Goal: Information Seeking & Learning: Learn about a topic

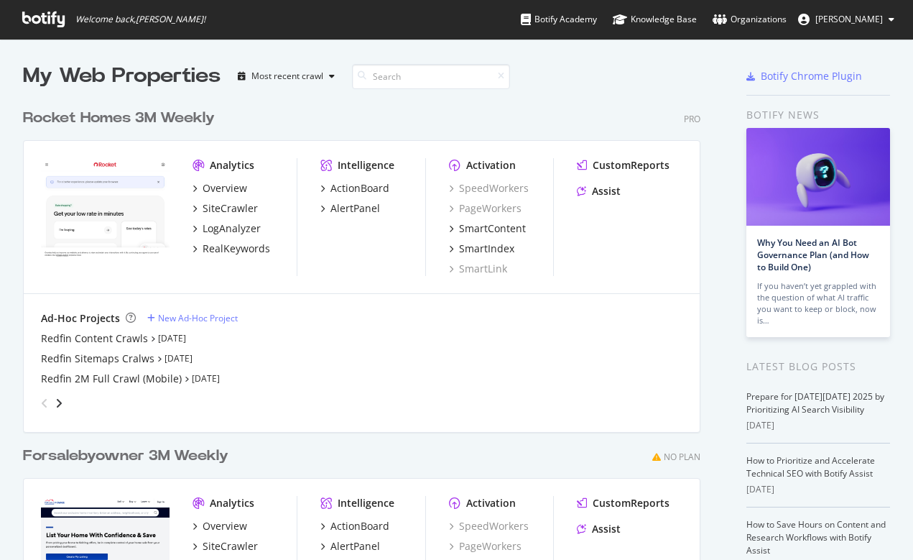
scroll to position [560, 913]
click at [232, 189] on div "Overview" at bounding box center [225, 188] width 45 height 14
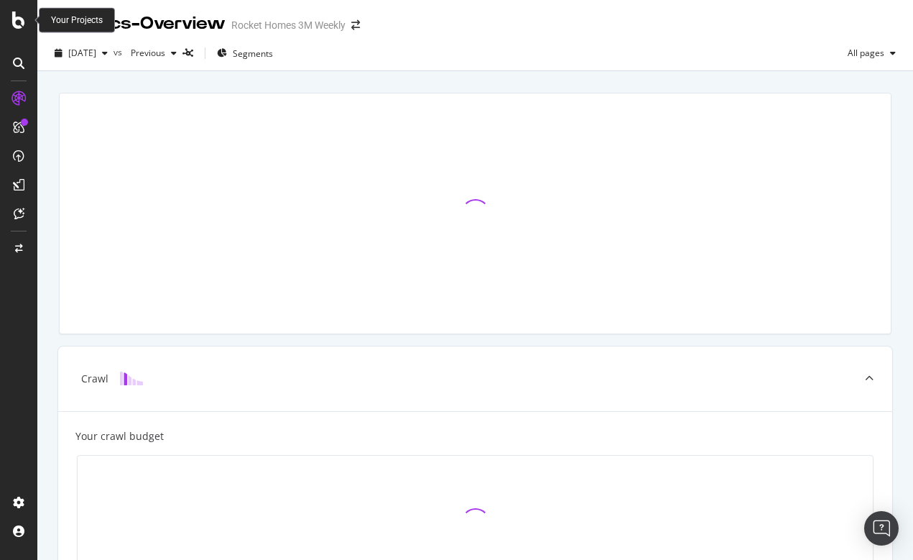
click at [19, 27] on icon at bounding box center [18, 19] width 13 height 17
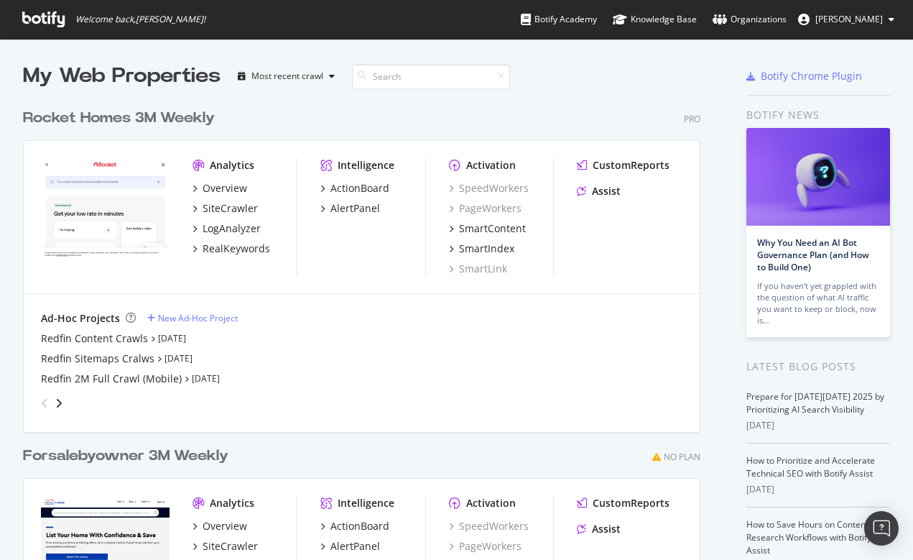
scroll to position [560, 913]
click at [125, 377] on div "Redfin 2M Full Crawl (Mobile)" at bounding box center [111, 378] width 141 height 14
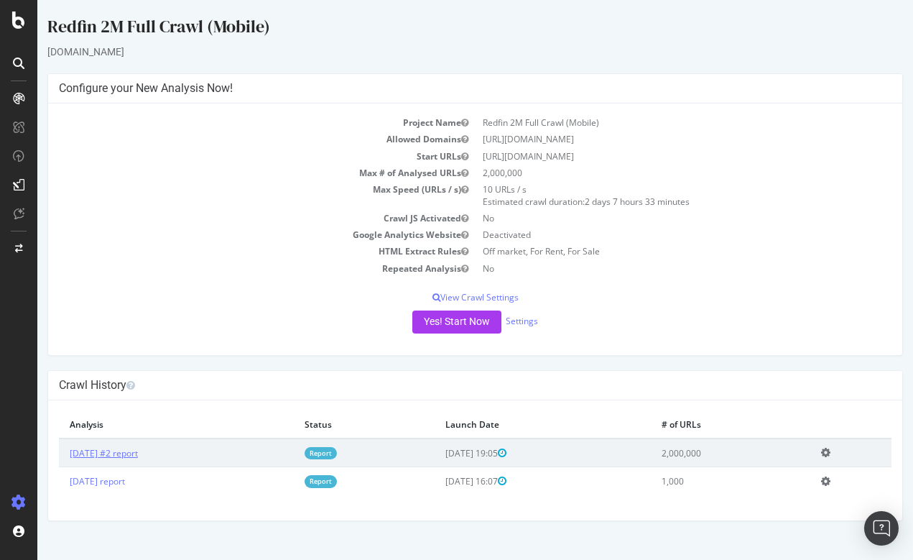
click at [122, 451] on link "2025 Aug. 22nd #2 report" at bounding box center [104, 453] width 68 height 12
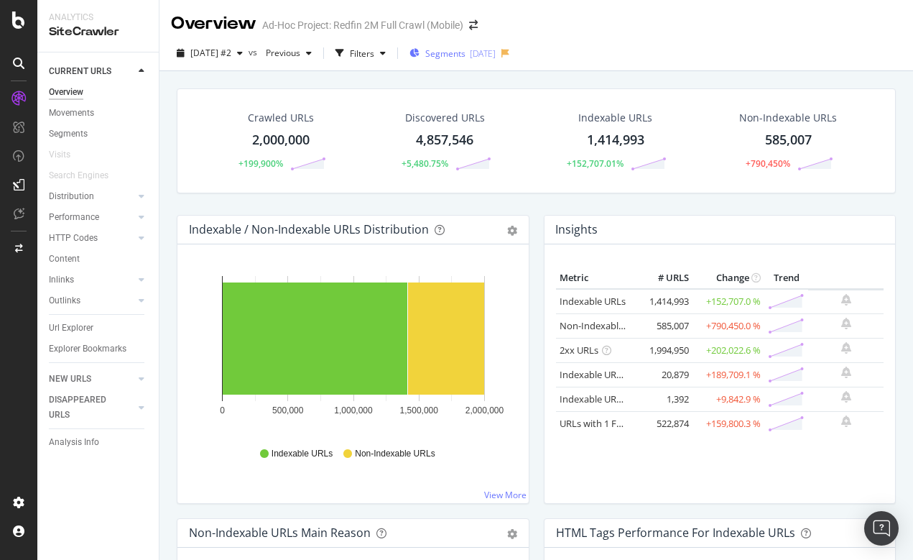
click at [466, 55] on span "Segments" at bounding box center [445, 53] width 40 height 12
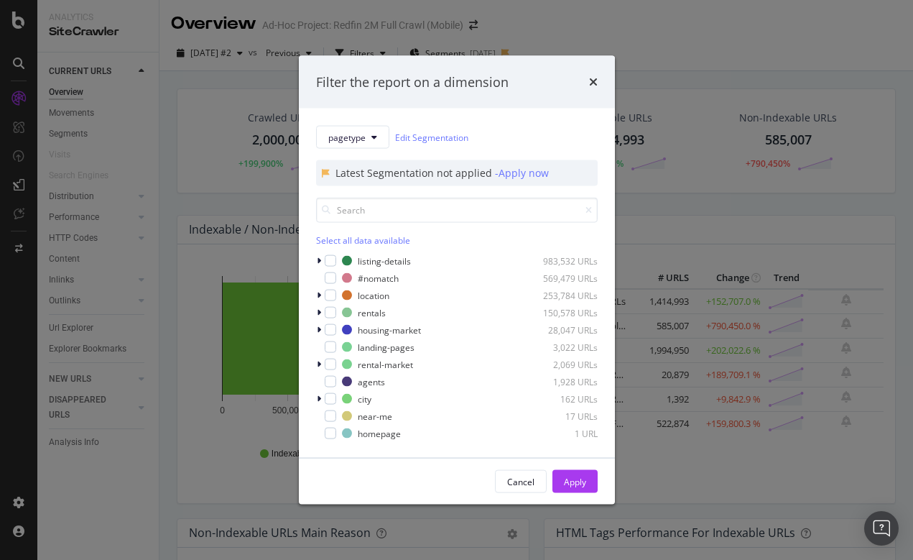
click at [111, 320] on div "Filter the report on a dimension pagetype Edit Segmentation Latest Segmentation…" at bounding box center [456, 280] width 913 height 560
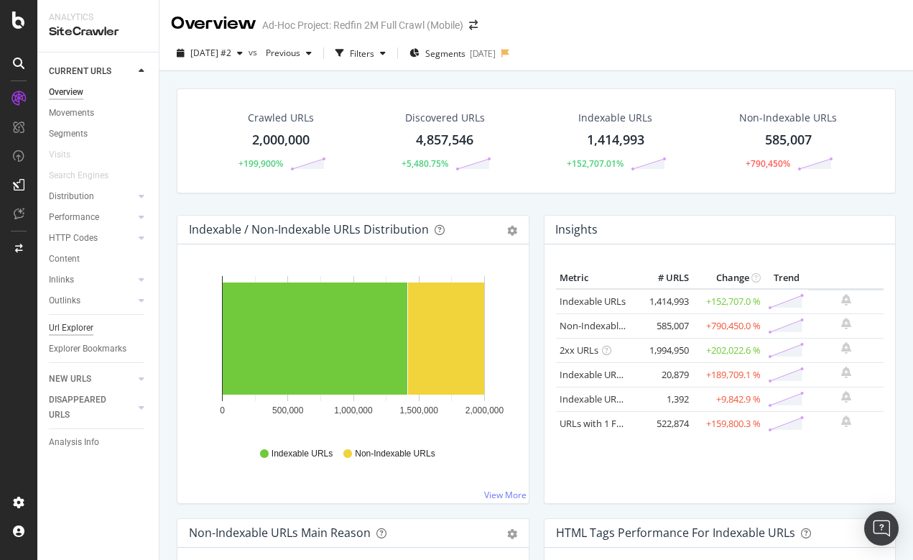
click at [75, 326] on div "Url Explorer" at bounding box center [71, 327] width 45 height 15
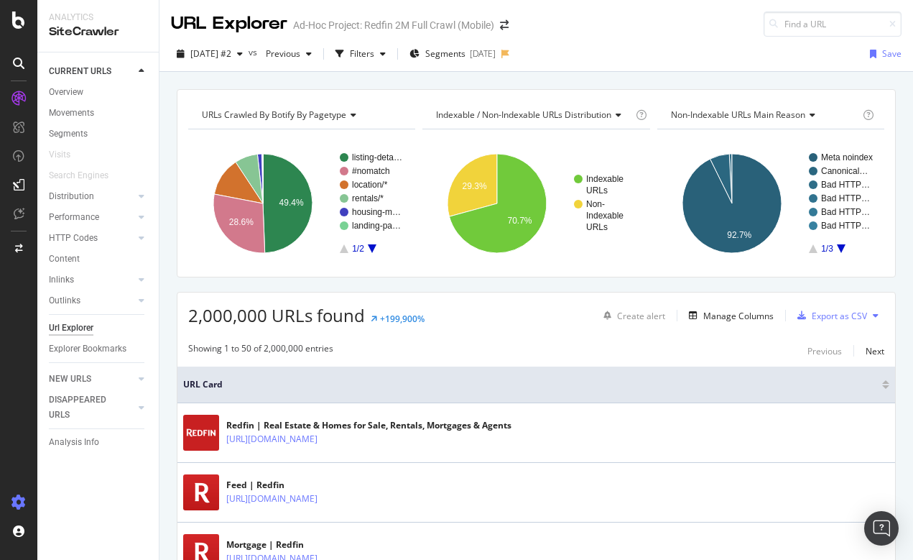
click at [22, 494] on div at bounding box center [18, 502] width 34 height 23
click at [466, 56] on span "Segments" at bounding box center [445, 53] width 40 height 12
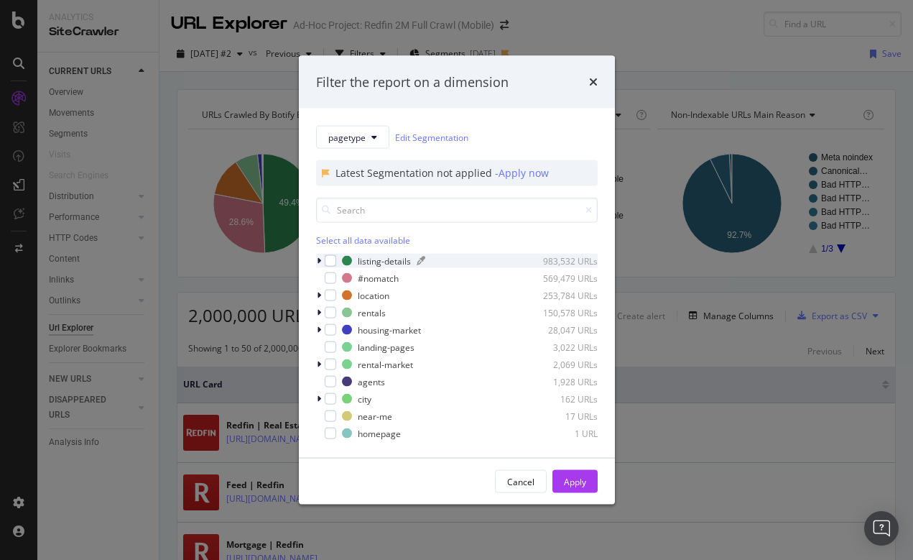
click at [382, 259] on div "listing-details" at bounding box center [384, 260] width 53 height 12
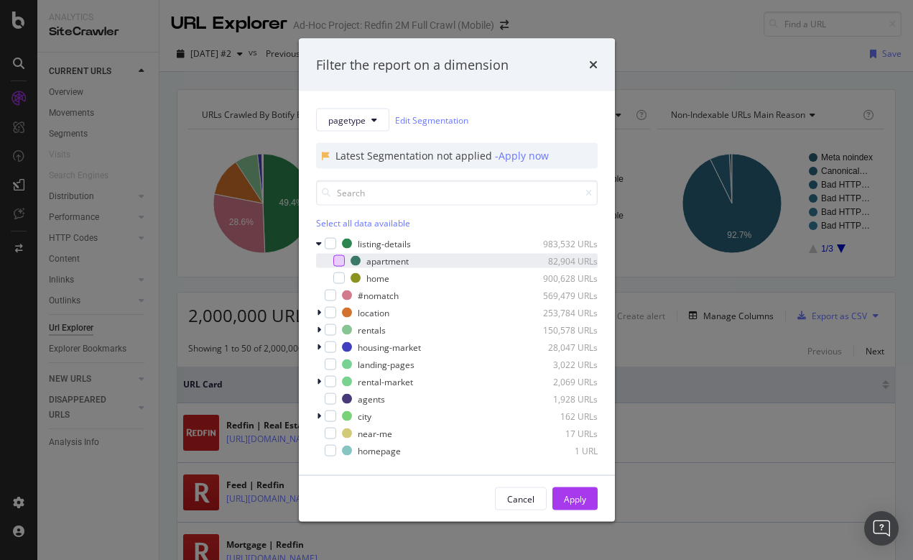
click at [339, 260] on div "modal" at bounding box center [338, 260] width 11 height 11
click at [575, 500] on div "Apply" at bounding box center [575, 498] width 22 height 12
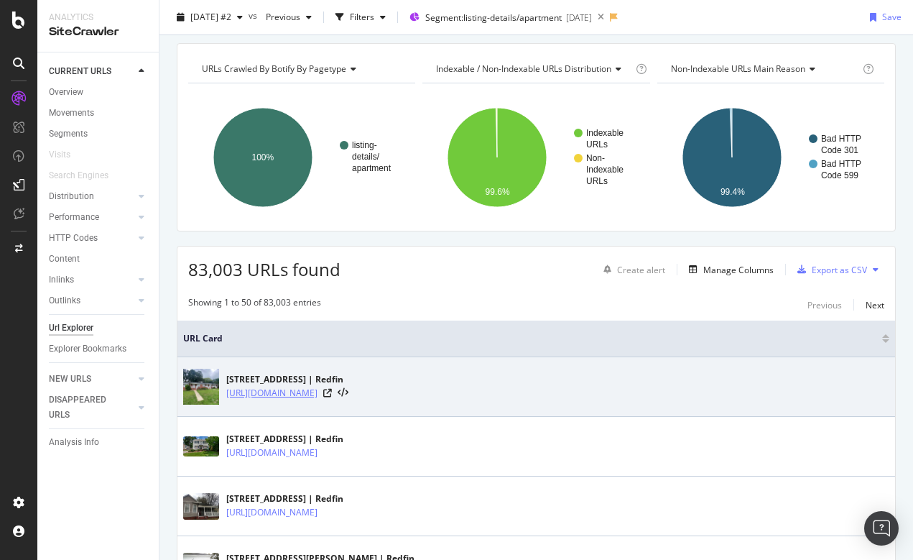
scroll to position [52, 0]
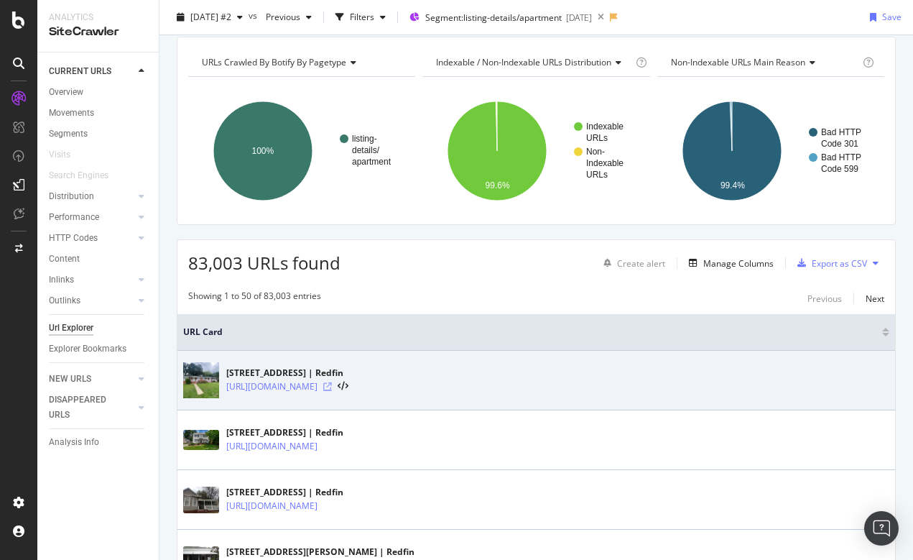
click at [332, 384] on icon at bounding box center [327, 386] width 9 height 9
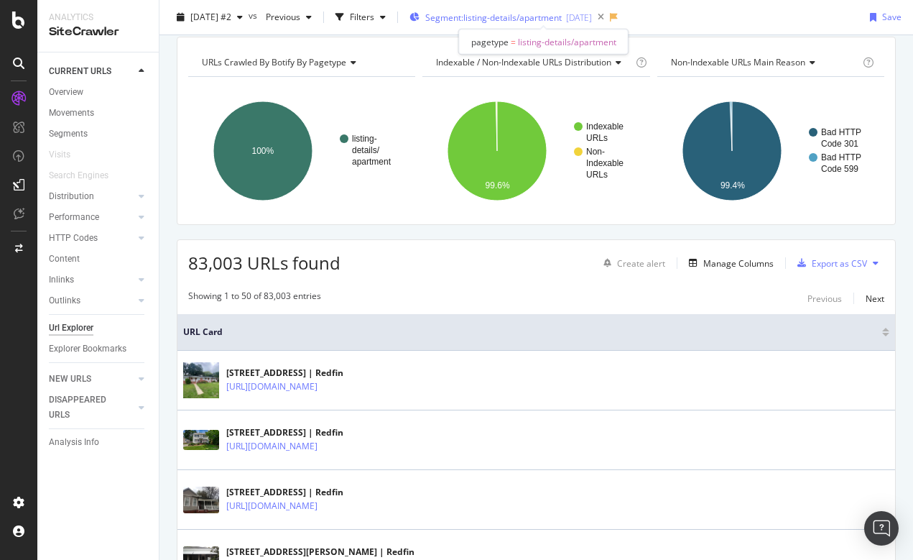
click at [537, 12] on span "Segment: listing-details/apartment" at bounding box center [493, 17] width 137 height 12
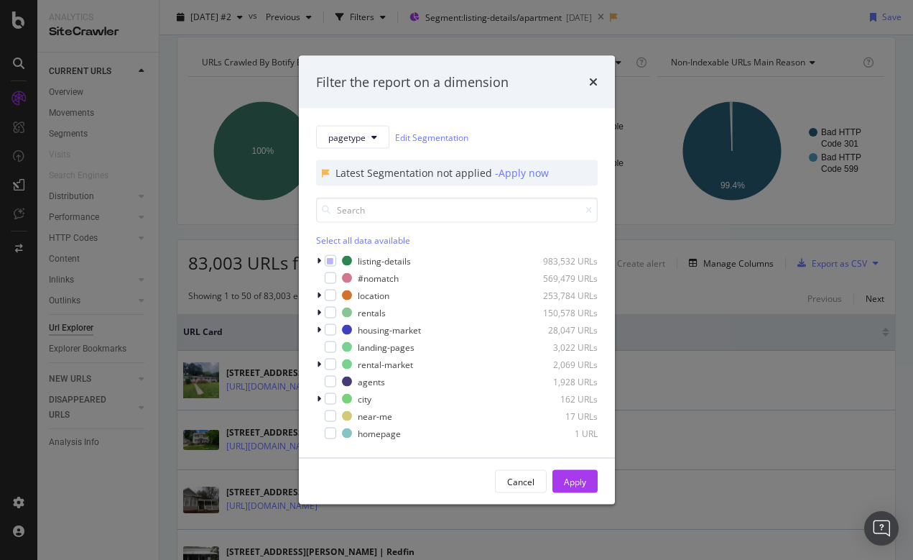
click at [638, 22] on div "Filter the report on a dimension pagetype Edit Segmentation Latest Segmentation…" at bounding box center [456, 280] width 913 height 560
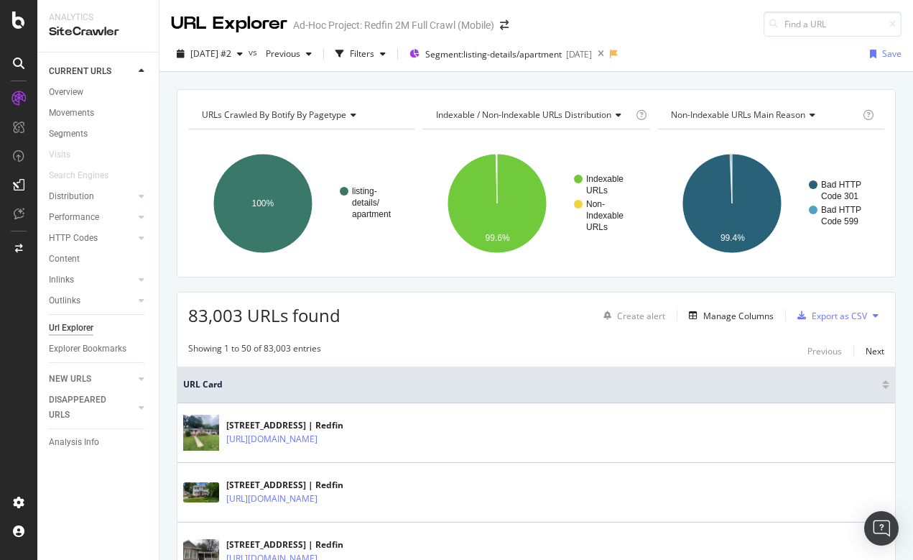
scroll to position [0, 0]
click at [610, 52] on icon at bounding box center [601, 54] width 18 height 20
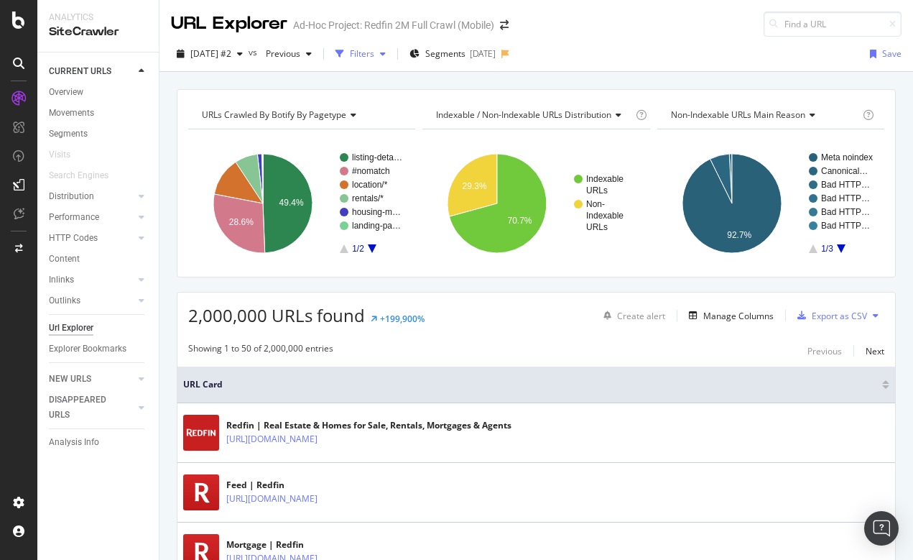
click at [374, 49] on div "Filters" at bounding box center [362, 53] width 24 height 12
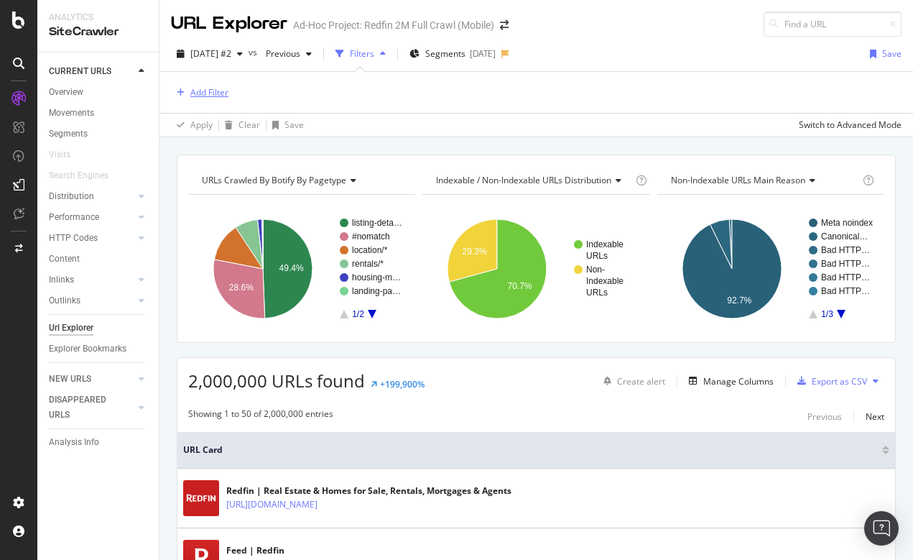
click at [196, 91] on div "Add Filter" at bounding box center [209, 92] width 38 height 12
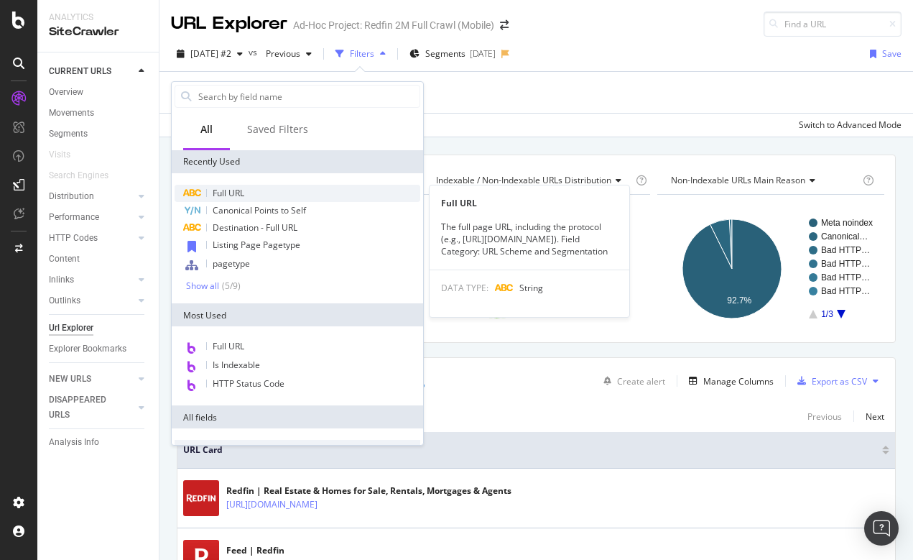
click at [233, 196] on span "Full URL" at bounding box center [229, 193] width 32 height 12
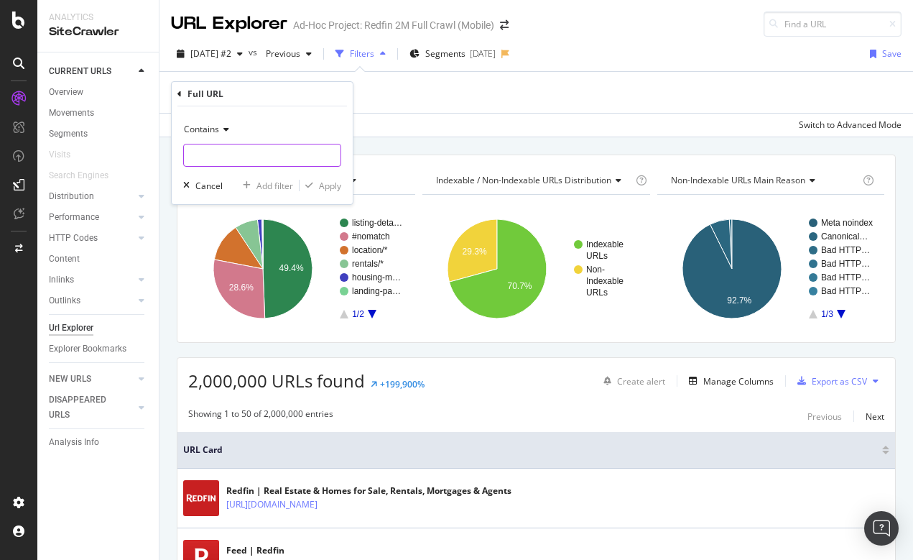
click at [220, 157] on input "text" at bounding box center [262, 155] width 157 height 23
type input "/building/"
click at [337, 180] on div "Apply" at bounding box center [330, 186] width 22 height 12
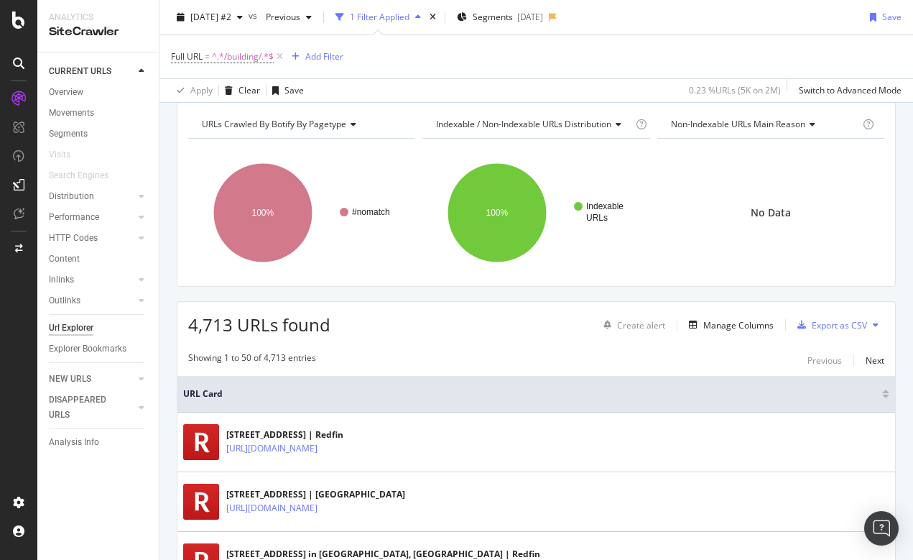
scroll to position [80, 0]
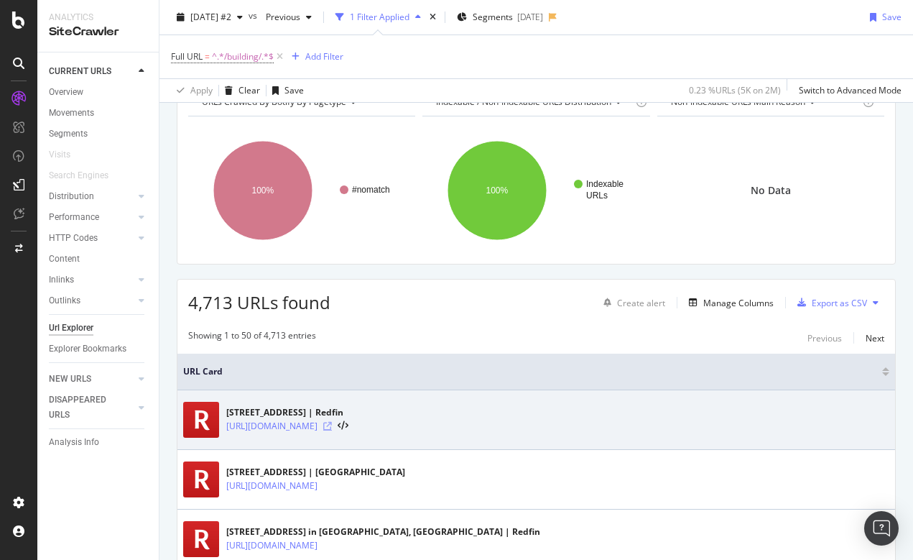
click at [332, 422] on icon at bounding box center [327, 426] width 9 height 9
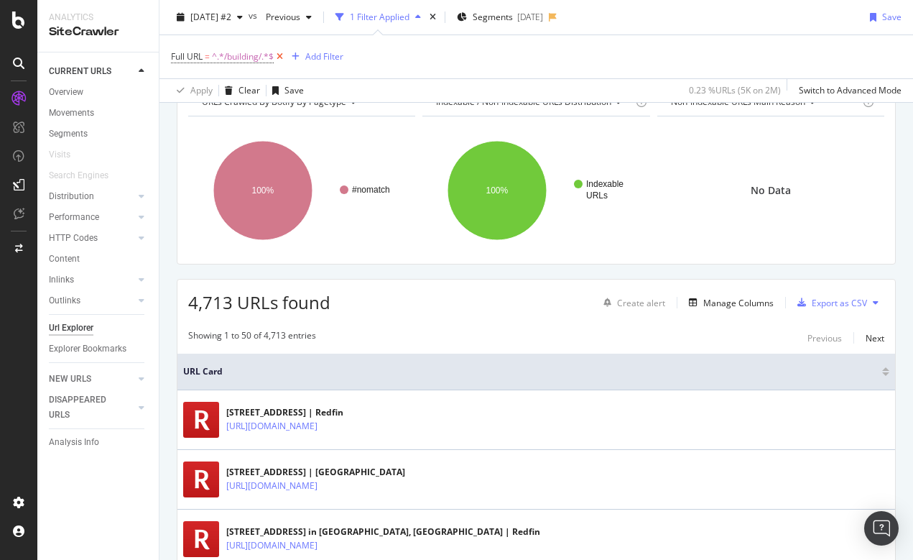
click at [283, 57] on icon at bounding box center [280, 57] width 12 height 14
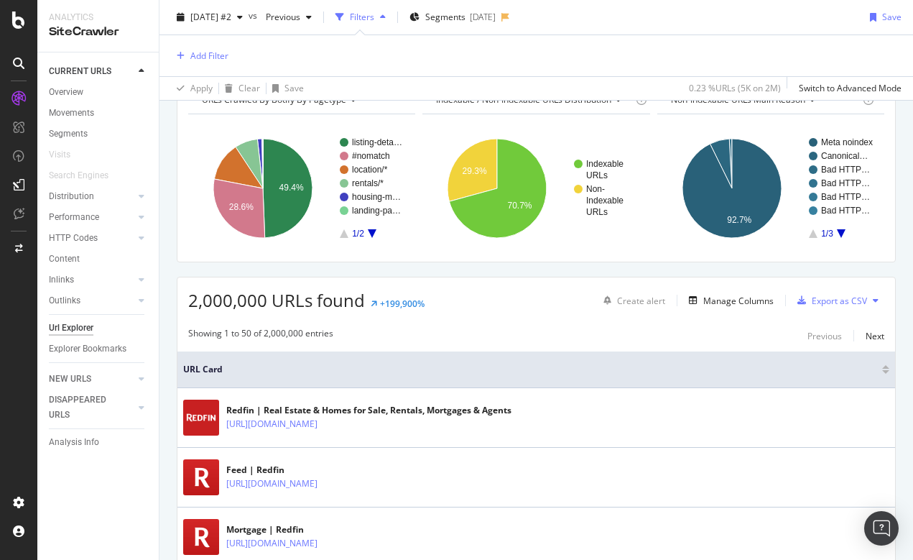
scroll to position [64, 0]
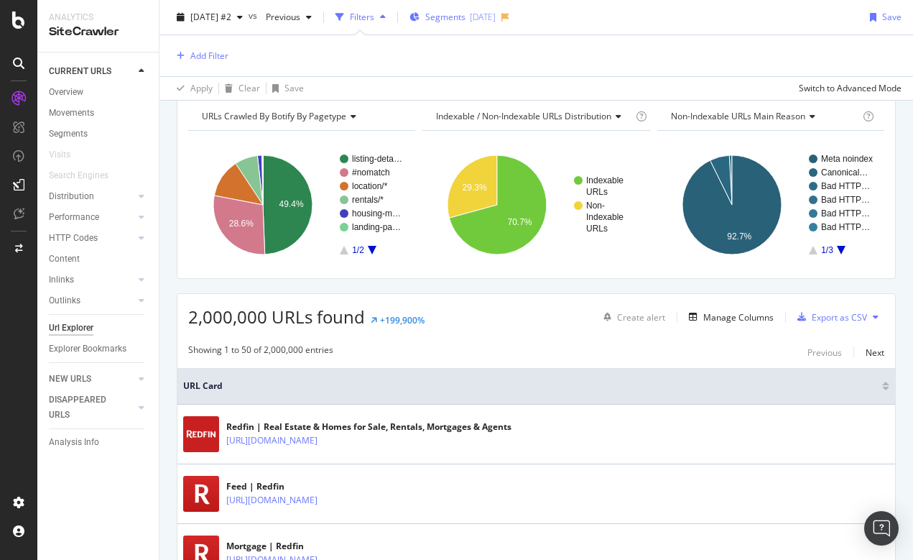
click at [466, 12] on span "Segments" at bounding box center [445, 17] width 40 height 12
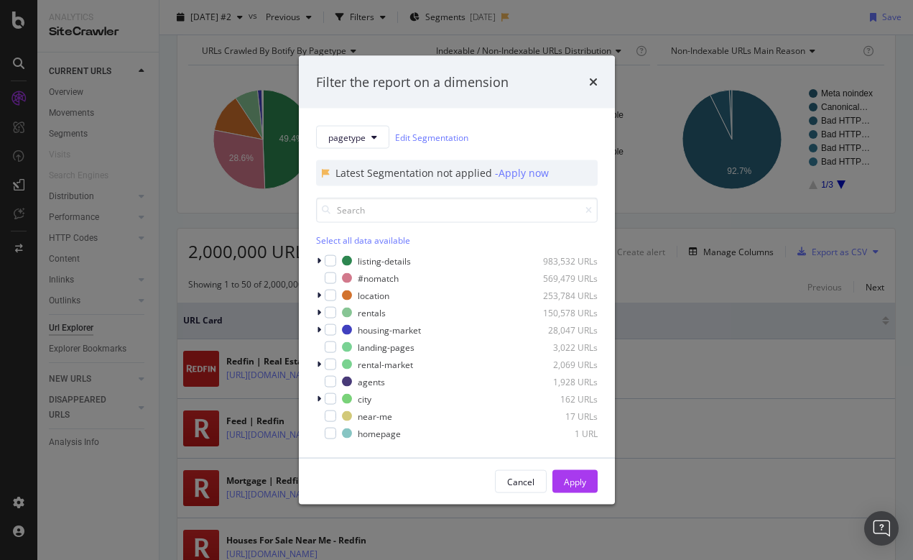
click at [313, 259] on div "pagetype Edit Segmentation Latest Segmentation not applied - Apply now Select a…" at bounding box center [457, 282] width 316 height 349
click at [320, 259] on icon "modal" at bounding box center [319, 260] width 4 height 9
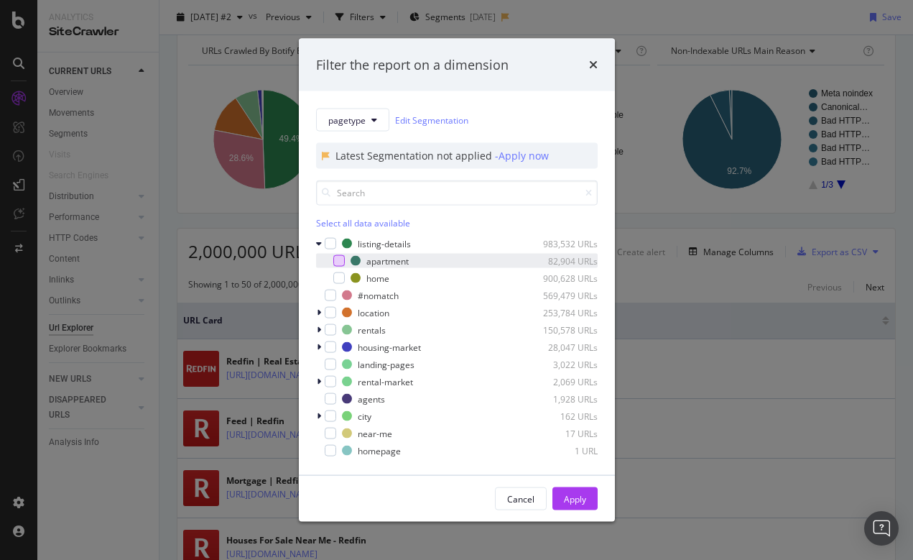
click at [338, 259] on div "modal" at bounding box center [338, 260] width 11 height 11
click at [574, 495] on div "Apply" at bounding box center [575, 498] width 22 height 12
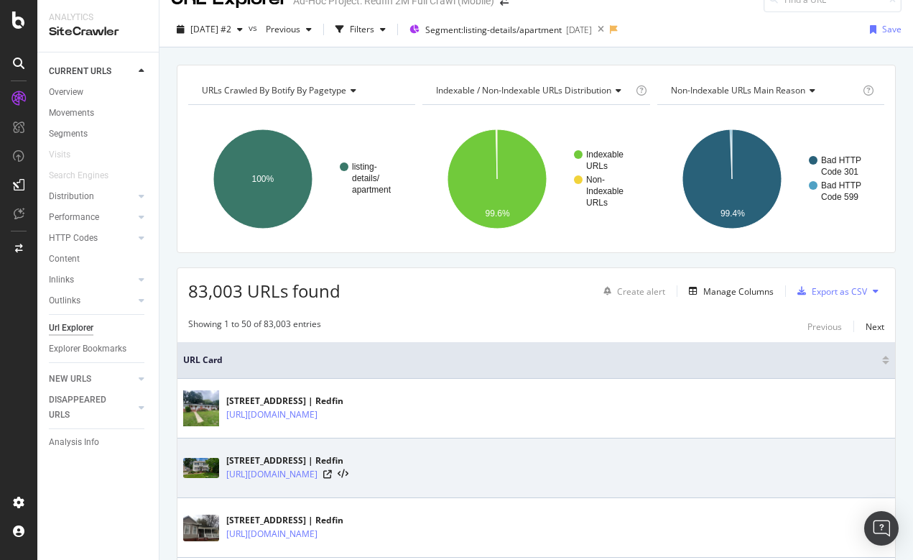
scroll to position [37, 0]
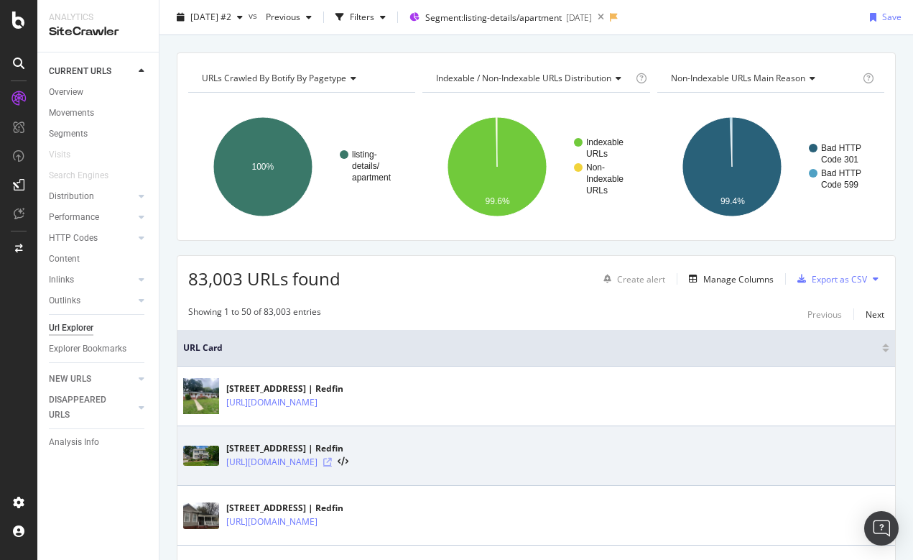
click at [332, 461] on icon at bounding box center [327, 462] width 9 height 9
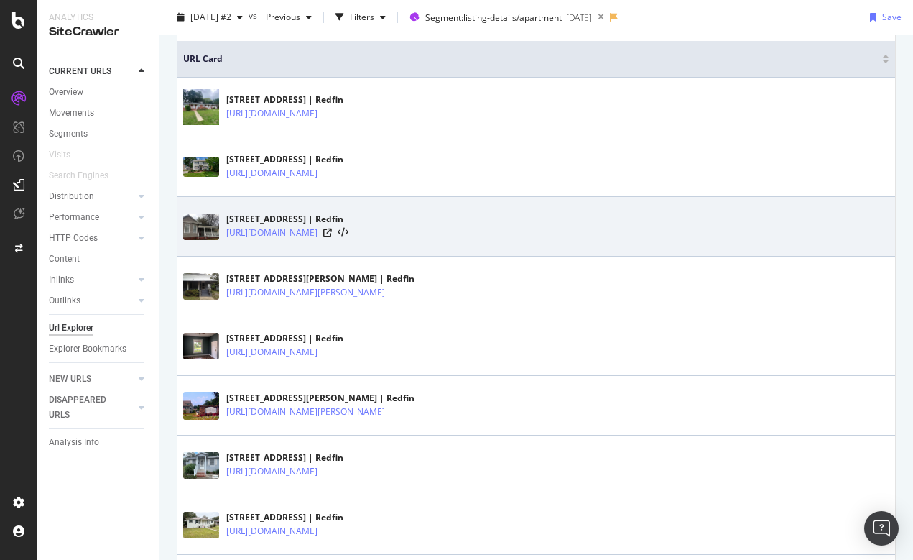
scroll to position [386, 0]
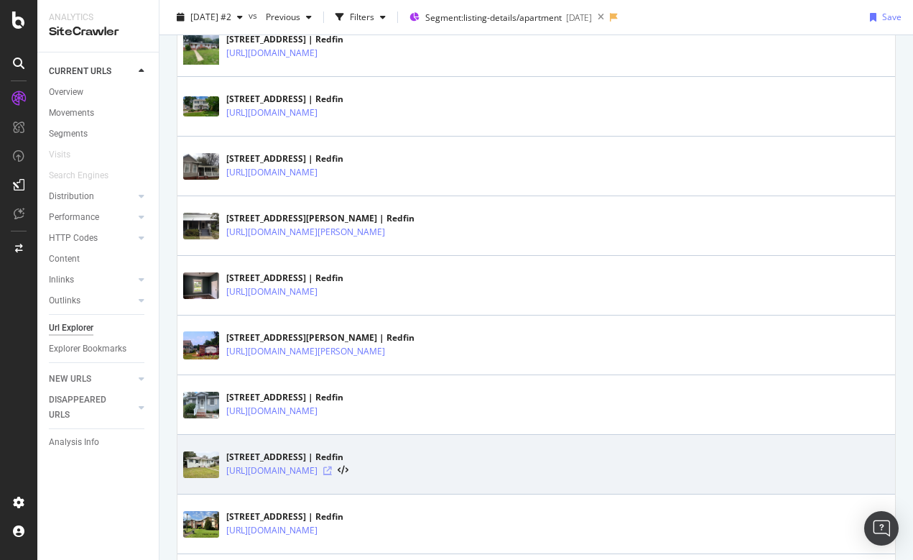
click at [332, 468] on icon at bounding box center [327, 470] width 9 height 9
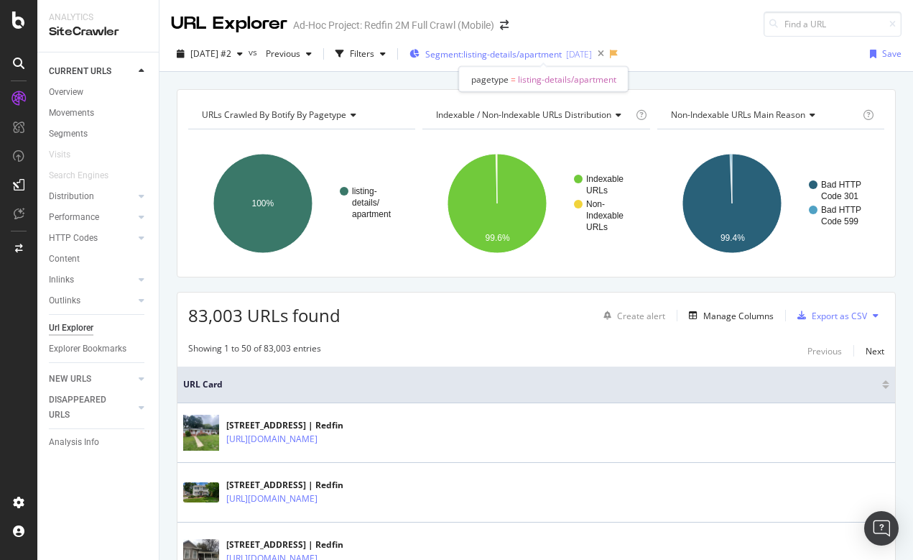
scroll to position [0, 0]
click at [543, 59] on span "Segment: listing-details/apartment" at bounding box center [493, 54] width 137 height 12
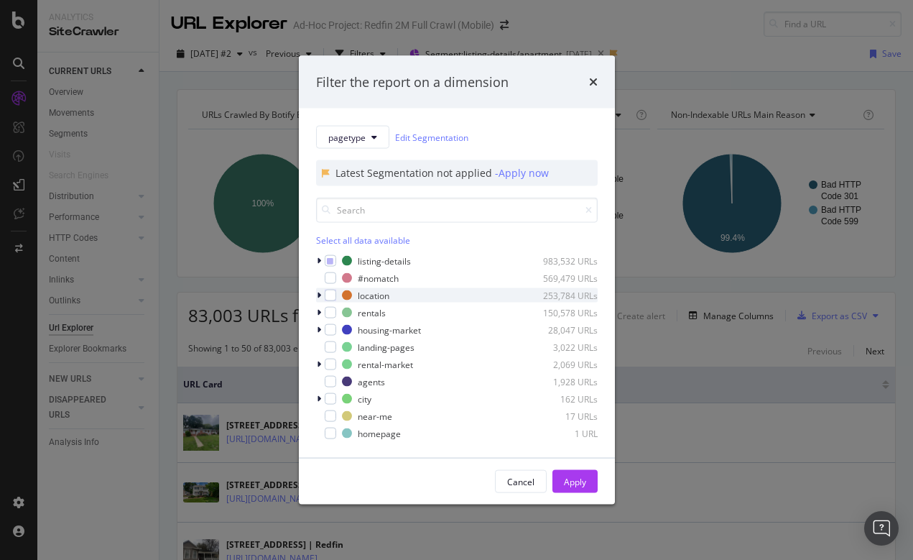
click at [321, 295] on div "modal" at bounding box center [320, 295] width 9 height 14
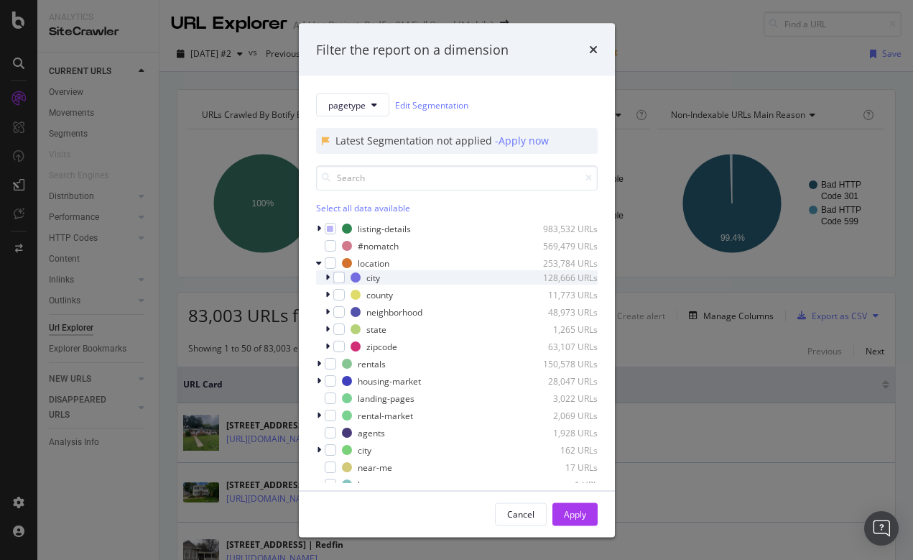
click at [327, 276] on icon "modal" at bounding box center [327, 277] width 4 height 9
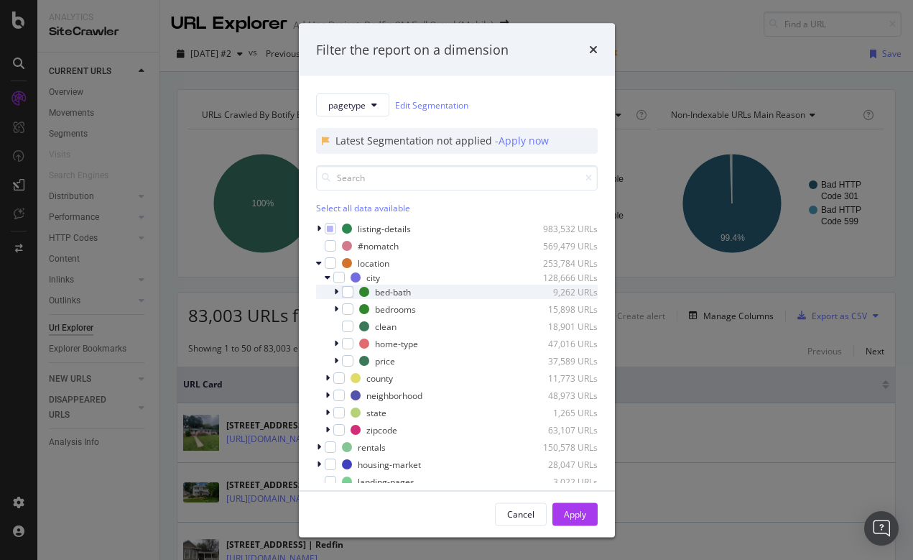
click at [338, 292] on icon "modal" at bounding box center [336, 291] width 4 height 9
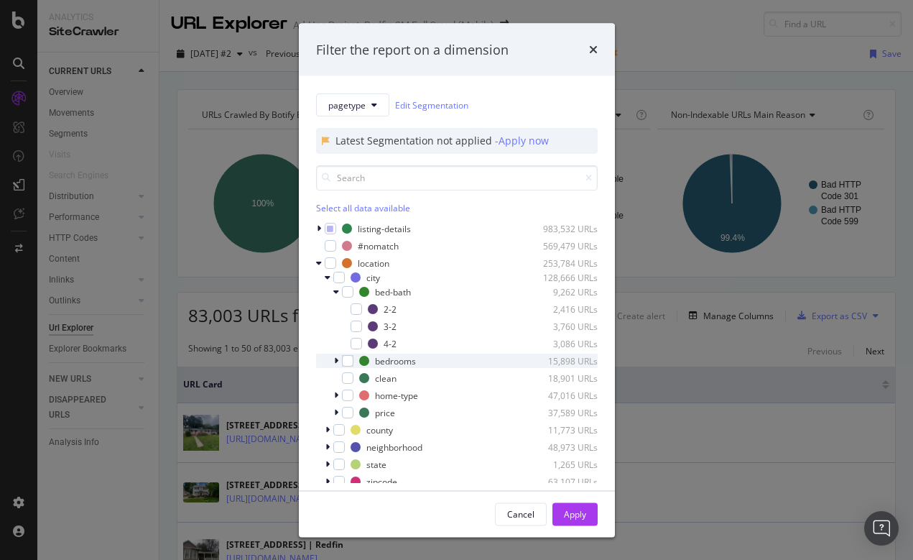
click at [338, 359] on icon "modal" at bounding box center [336, 360] width 4 height 9
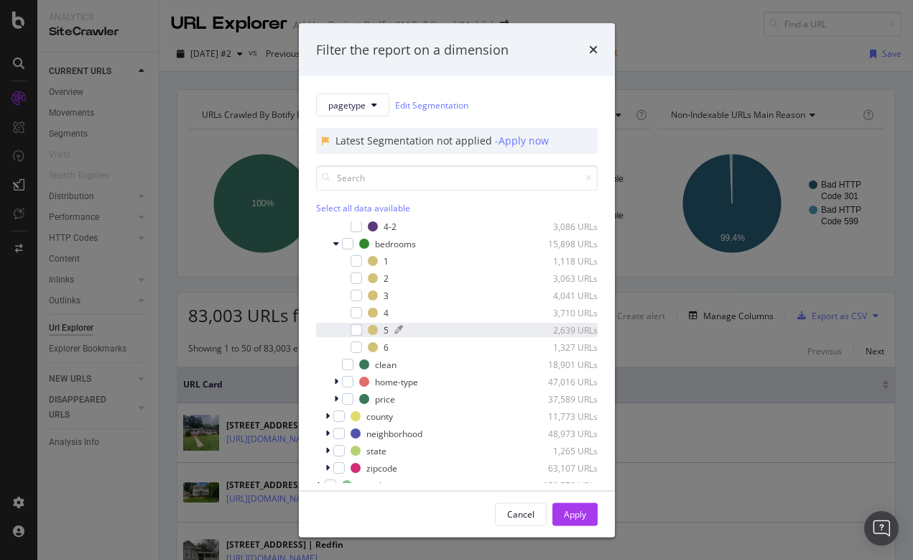
scroll to position [124, 0]
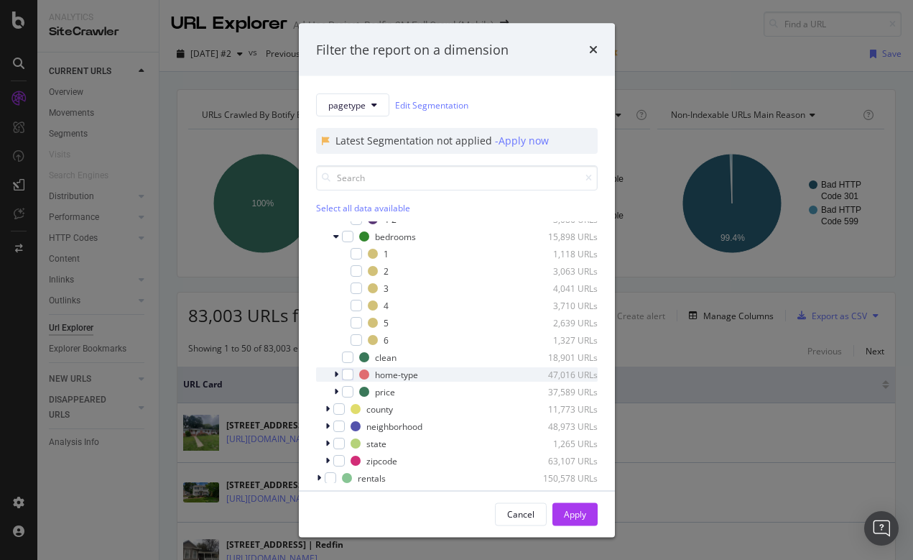
click at [337, 373] on icon "modal" at bounding box center [336, 374] width 4 height 9
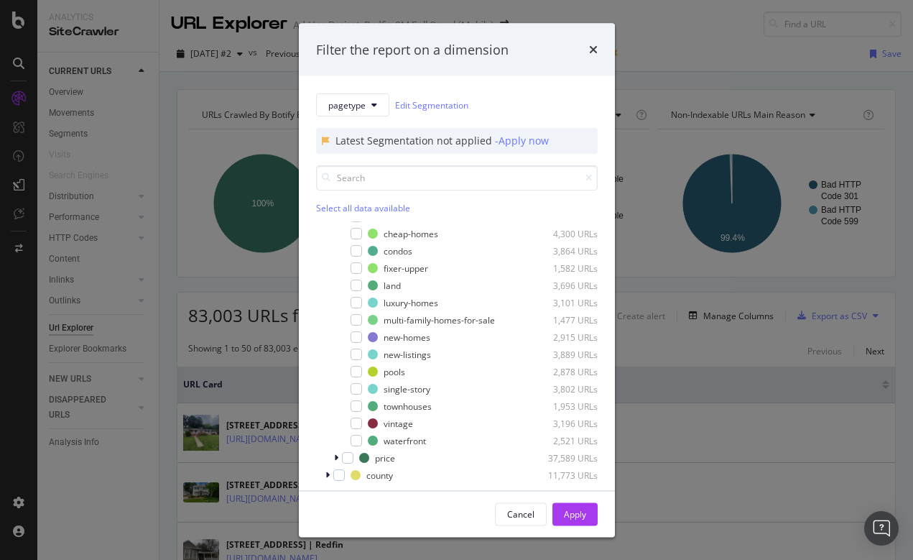
scroll to position [298, 0]
click at [338, 459] on div "modal" at bounding box center [337, 459] width 9 height 14
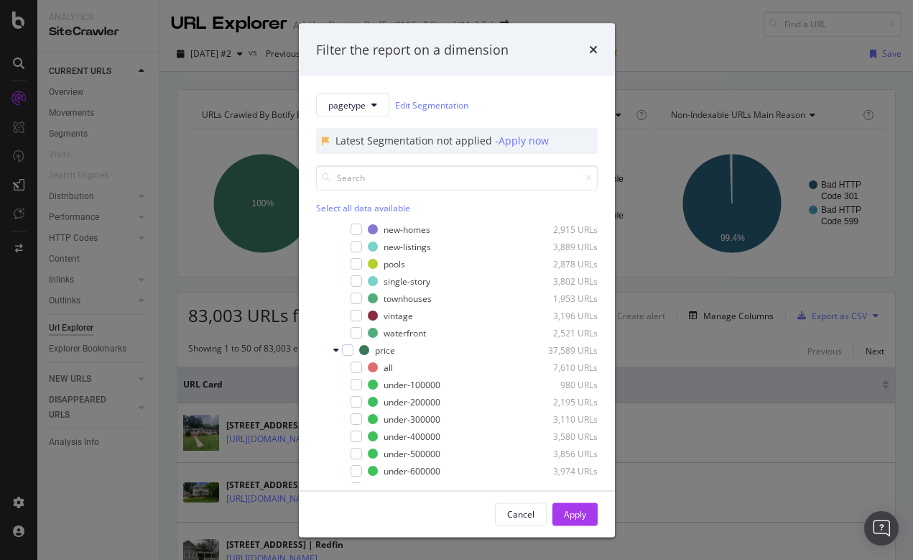
scroll to position [417, 0]
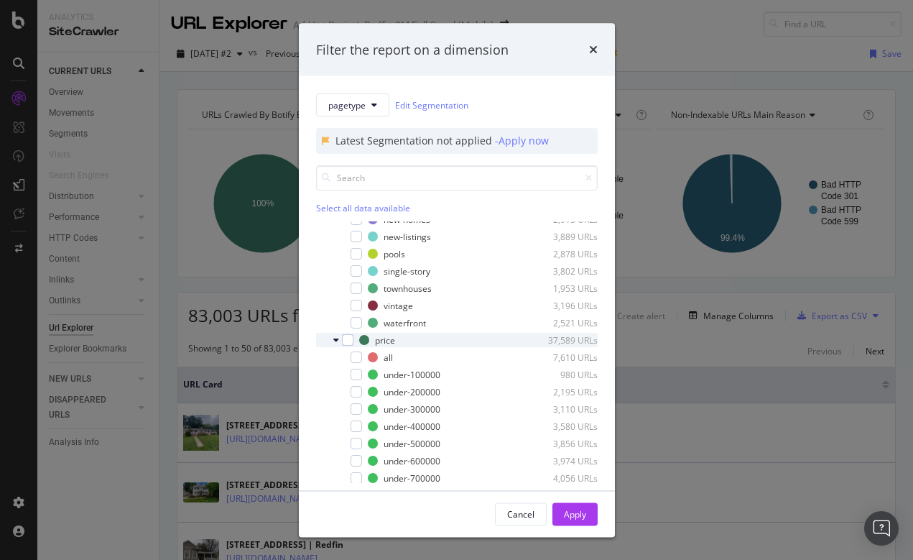
click at [335, 338] on icon "modal" at bounding box center [336, 340] width 6 height 9
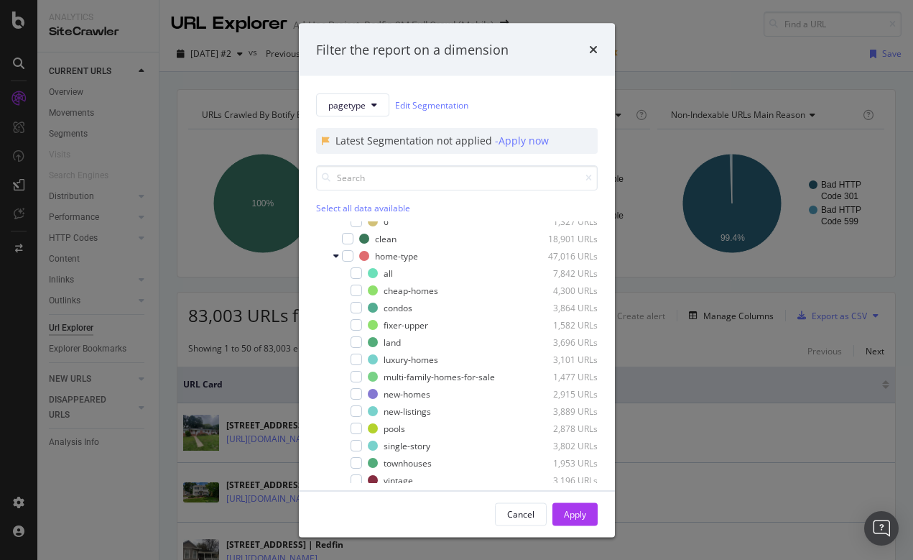
scroll to position [197, 0]
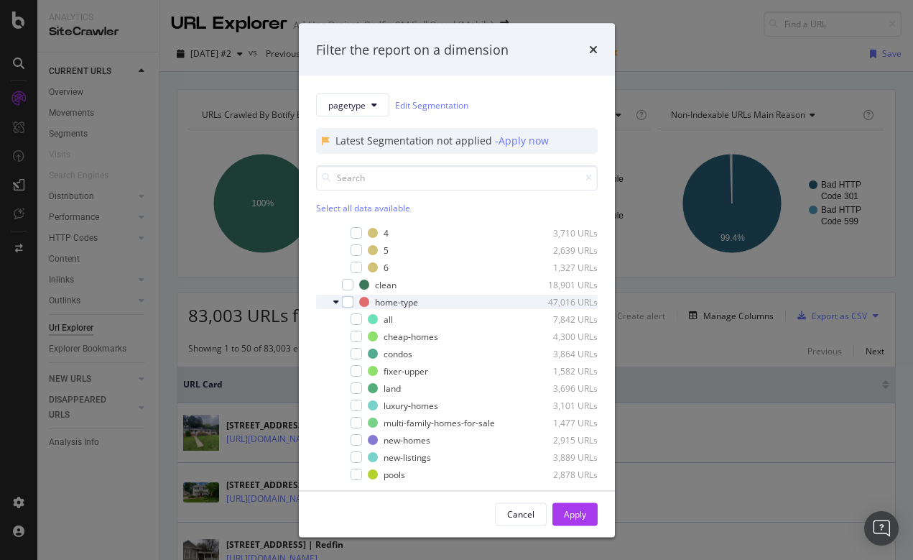
click at [336, 297] on icon "modal" at bounding box center [336, 301] width 6 height 9
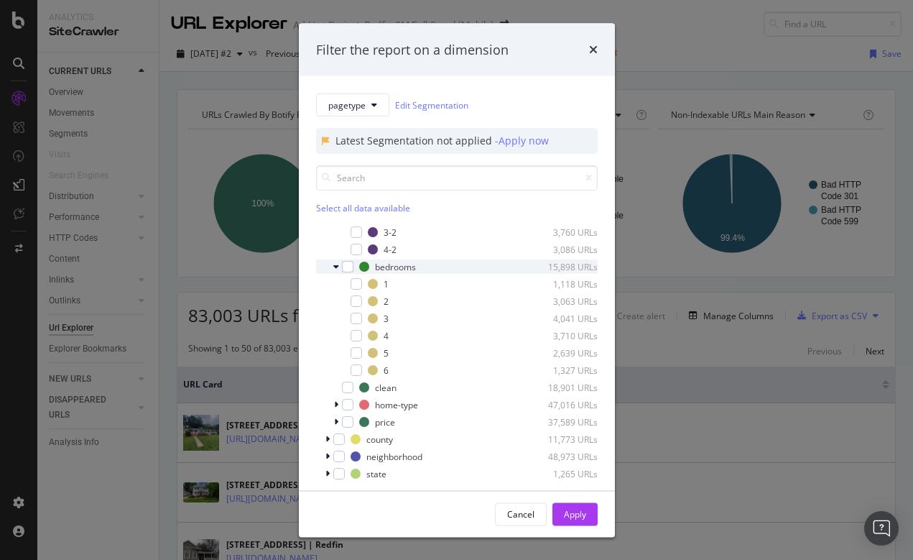
scroll to position [86, 0]
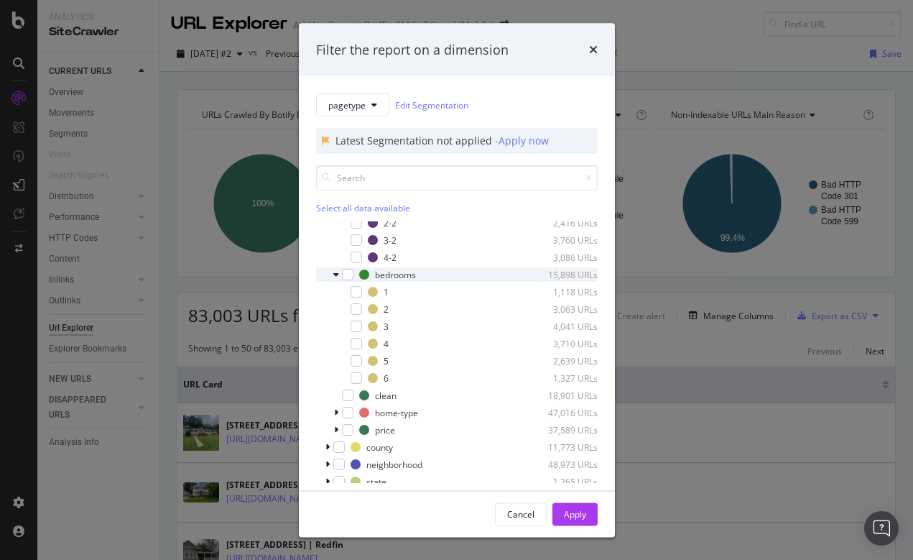
click at [334, 272] on icon "modal" at bounding box center [336, 274] width 6 height 9
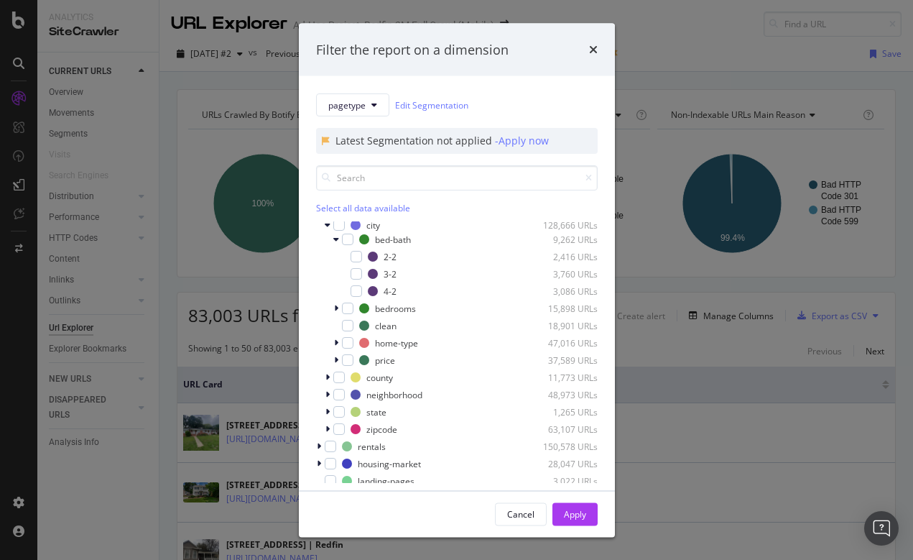
scroll to position [40, 0]
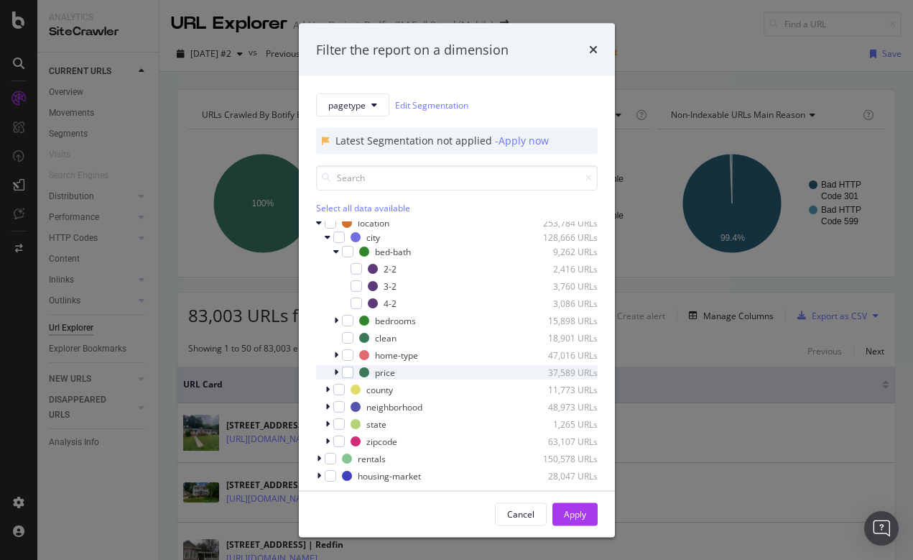
click at [338, 373] on div "modal" at bounding box center [337, 372] width 9 height 14
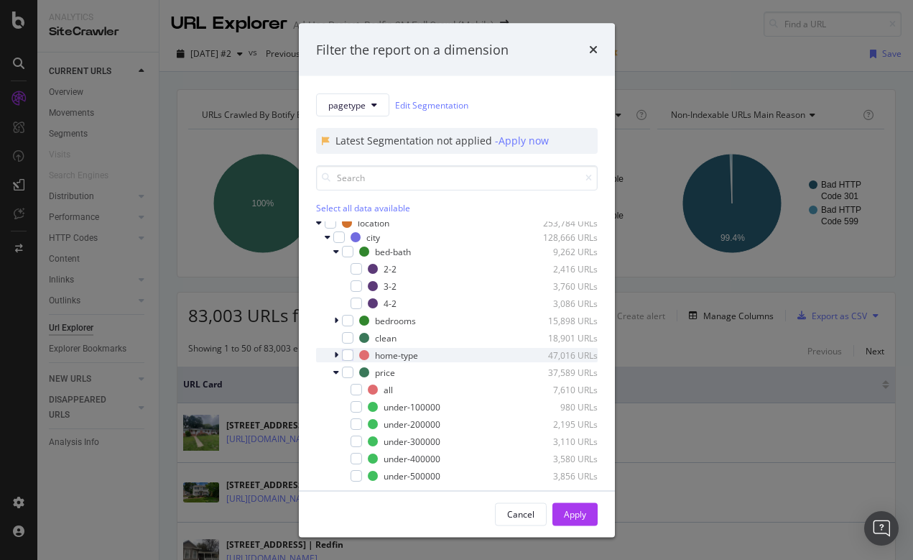
click at [337, 354] on icon "modal" at bounding box center [336, 355] width 4 height 9
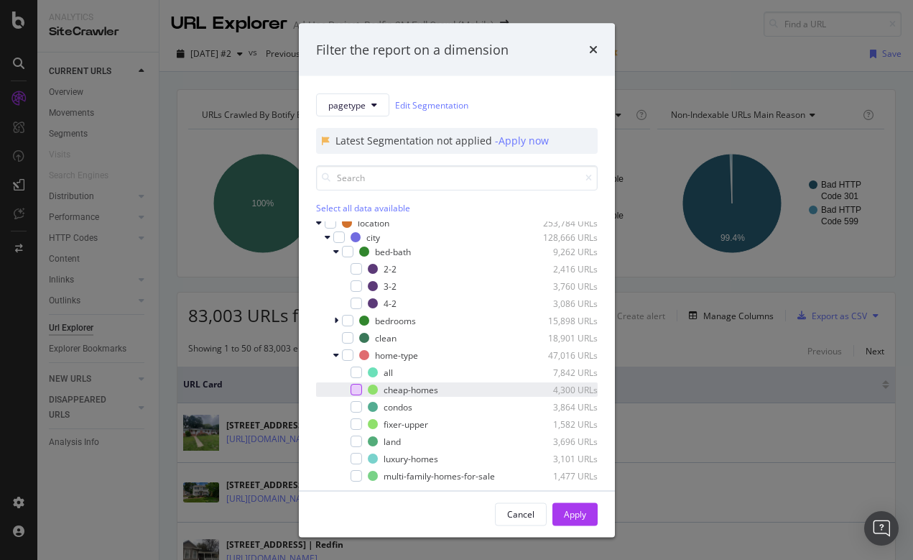
click at [355, 389] on div "modal" at bounding box center [356, 389] width 11 height 11
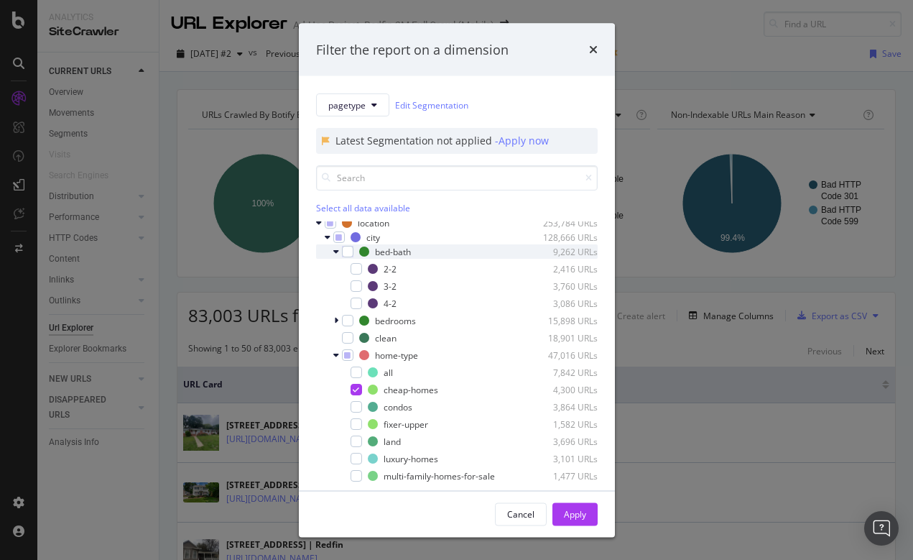
click at [337, 251] on icon "modal" at bounding box center [336, 251] width 6 height 9
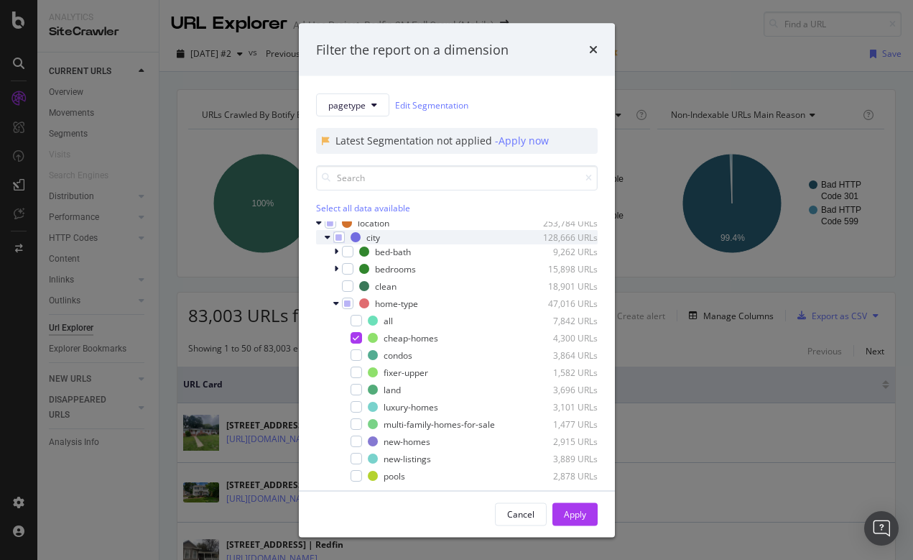
click at [328, 236] on icon "modal" at bounding box center [328, 237] width 6 height 9
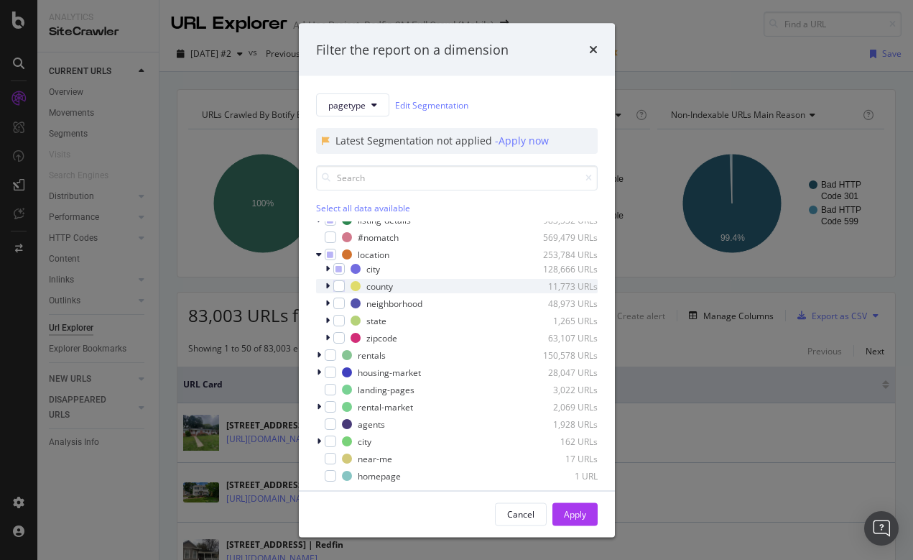
click at [325, 286] on icon "modal" at bounding box center [327, 286] width 4 height 9
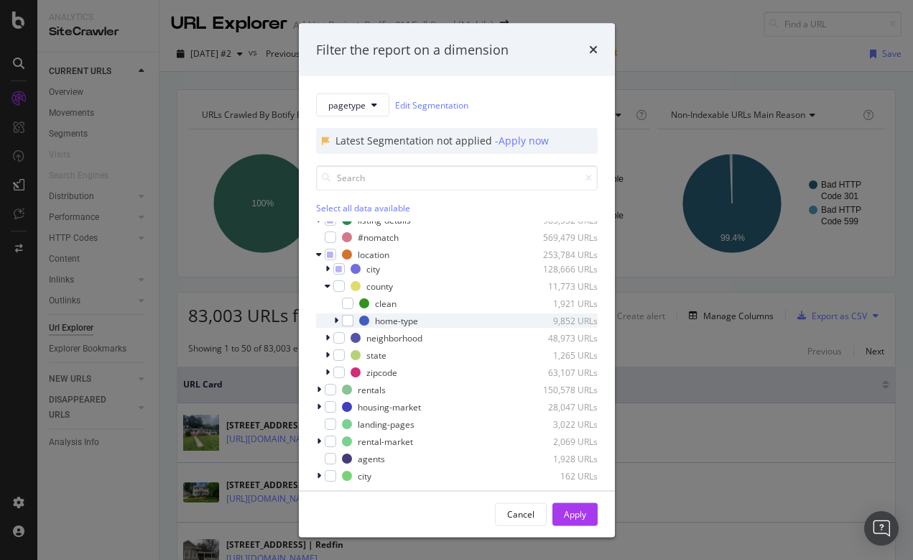
click at [338, 318] on icon "modal" at bounding box center [336, 320] width 4 height 9
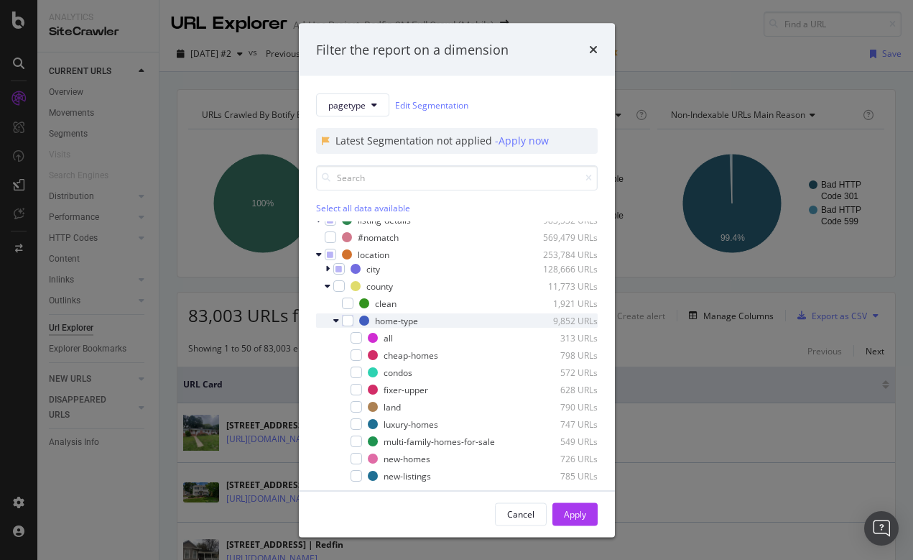
click at [338, 318] on icon "modal" at bounding box center [336, 320] width 6 height 9
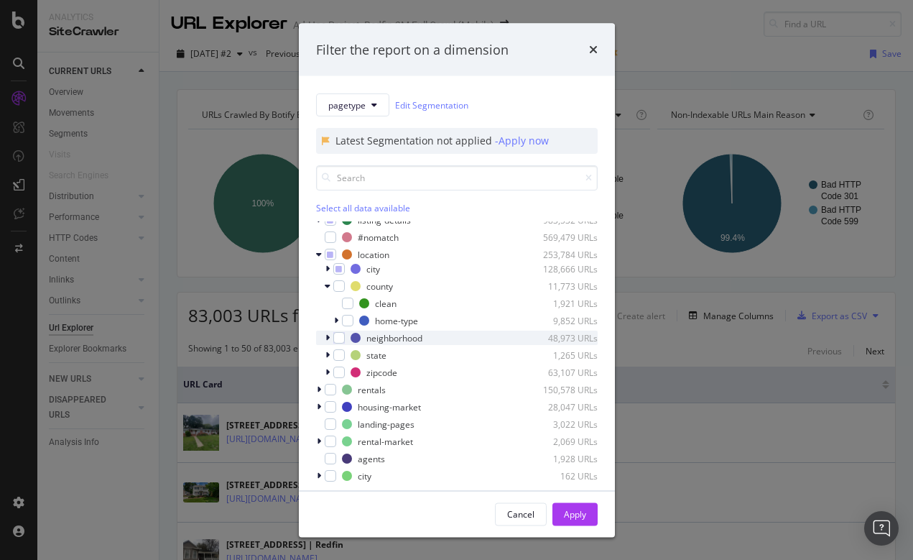
click at [328, 336] on icon "modal" at bounding box center [327, 337] width 4 height 9
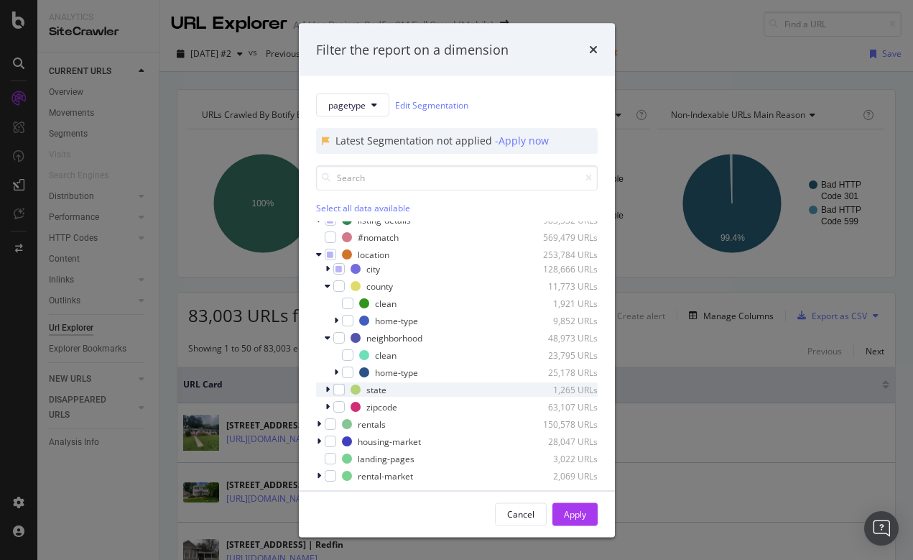
click at [330, 392] on div "modal" at bounding box center [329, 389] width 9 height 14
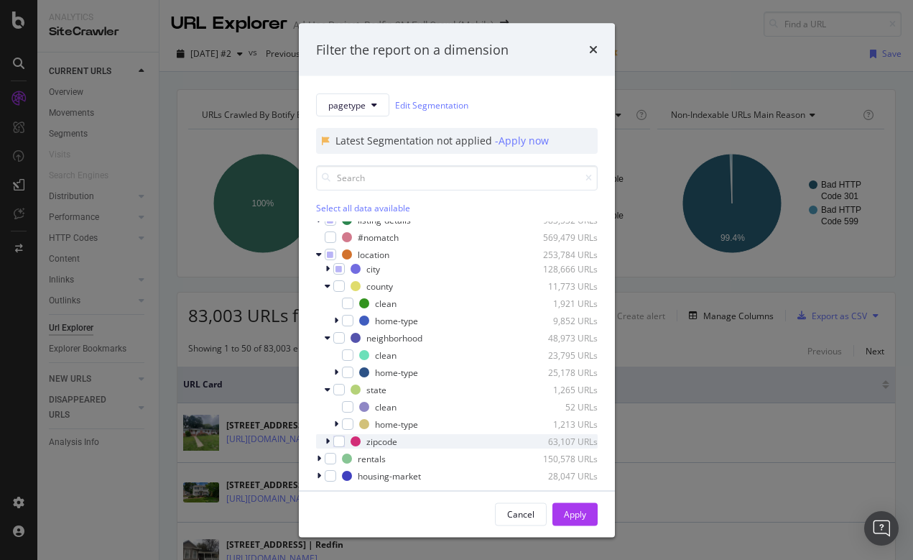
click at [328, 434] on div "modal" at bounding box center [329, 441] width 9 height 14
click at [327, 443] on icon "modal" at bounding box center [328, 441] width 6 height 9
click at [327, 443] on icon "modal" at bounding box center [327, 441] width 4 height 9
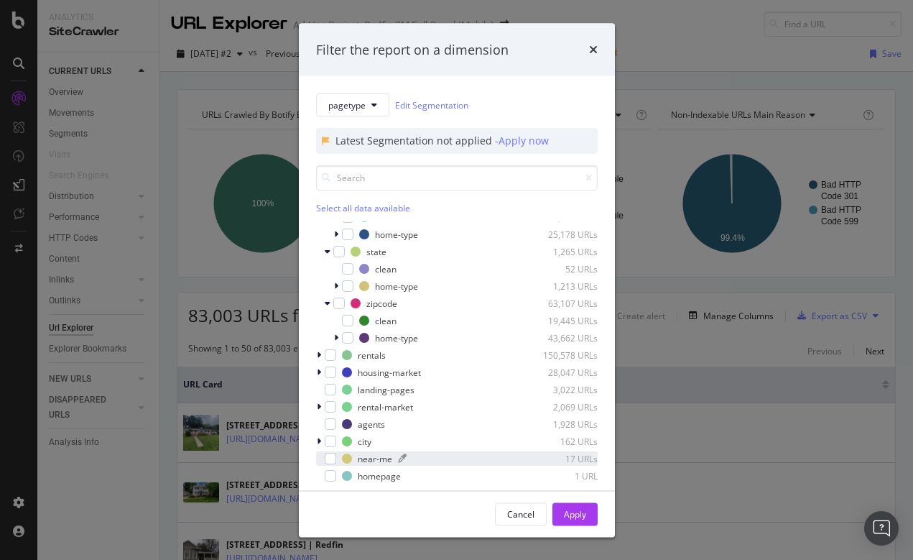
scroll to position [147, 0]
click at [320, 404] on icon "modal" at bounding box center [319, 406] width 4 height 9
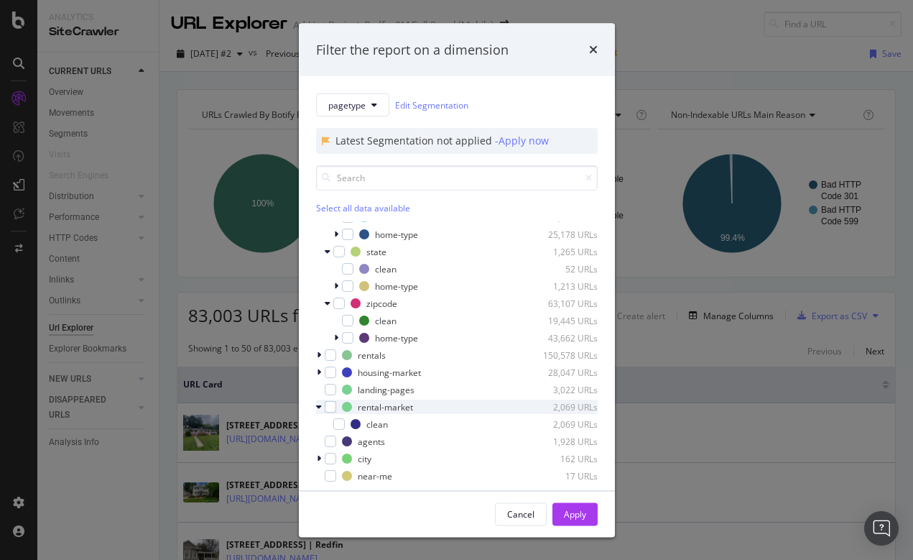
click at [321, 407] on icon "modal" at bounding box center [319, 406] width 6 height 9
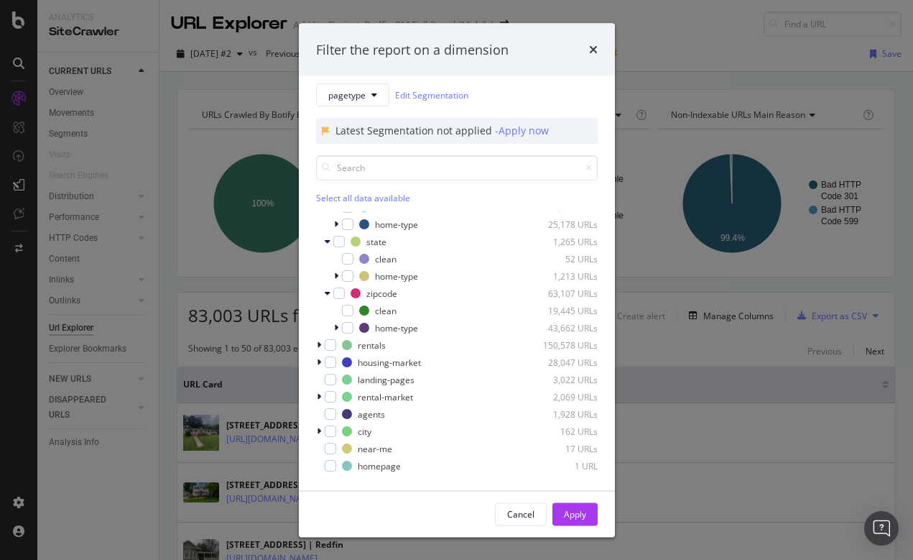
scroll to position [9, 0]
click at [320, 361] on icon "modal" at bounding box center [319, 363] width 4 height 9
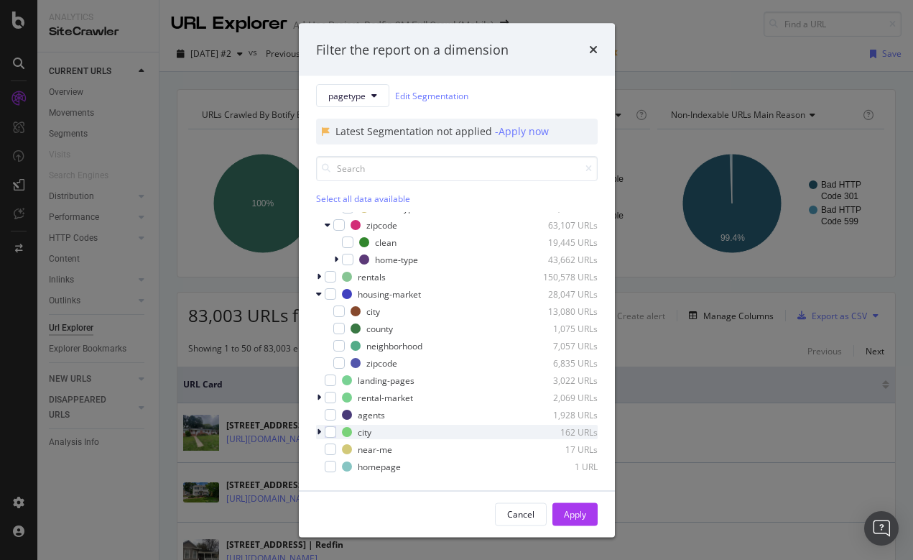
click at [320, 430] on icon "modal" at bounding box center [319, 431] width 4 height 9
click at [319, 430] on icon "modal" at bounding box center [319, 431] width 6 height 9
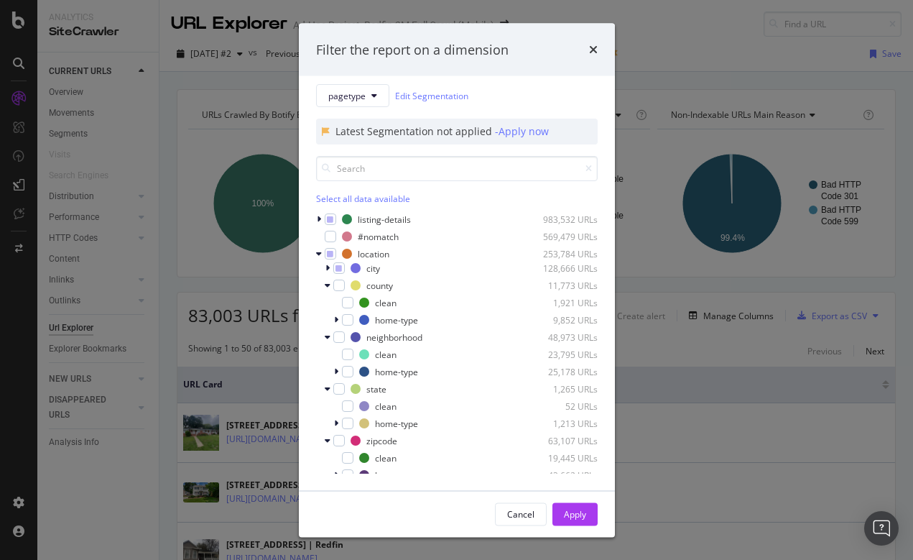
scroll to position [0, 0]
click at [317, 253] on icon "modal" at bounding box center [319, 253] width 6 height 9
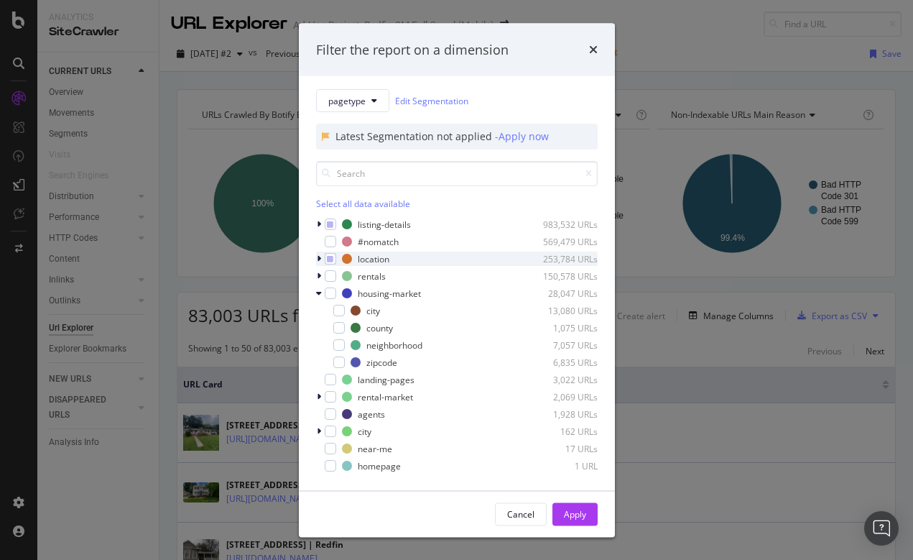
scroll to position [4, 0]
click at [320, 292] on icon "modal" at bounding box center [319, 294] width 6 height 9
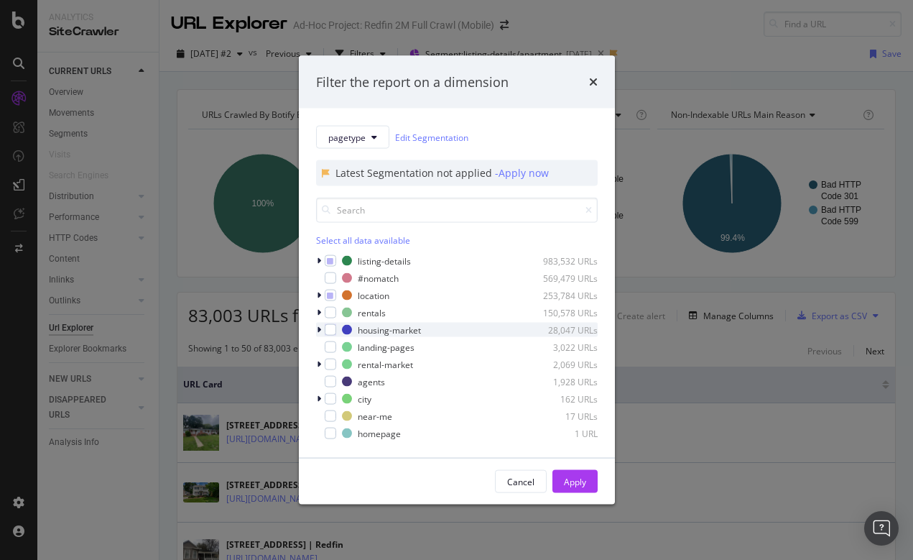
scroll to position [0, 0]
click at [593, 80] on icon "times" at bounding box center [593, 81] width 9 height 11
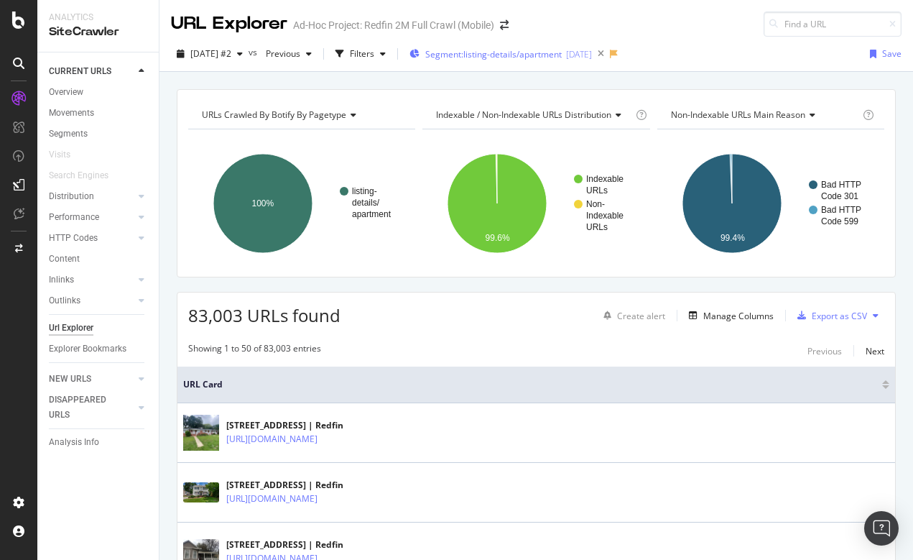
click at [508, 56] on span "Segment: listing-details/apartment" at bounding box center [493, 54] width 137 height 12
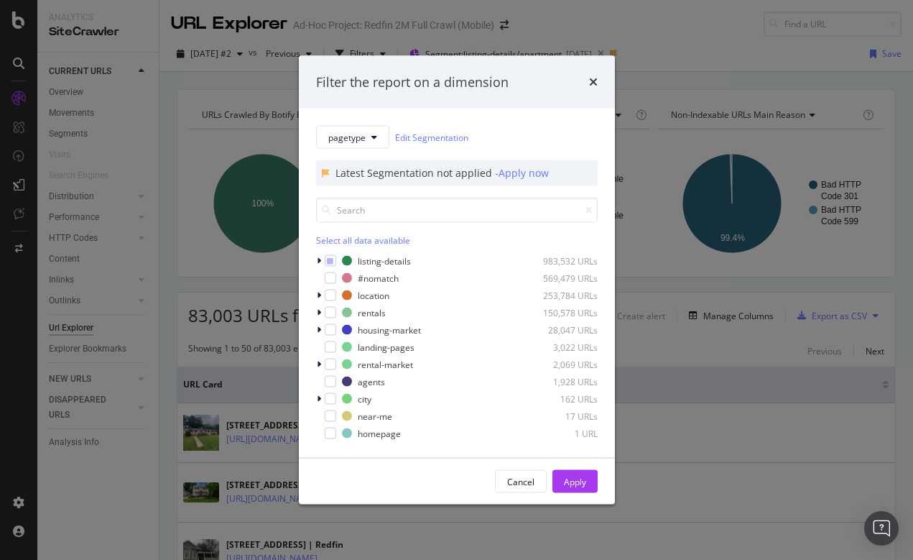
click at [599, 24] on div "Filter the report on a dimension pagetype Edit Segmentation Latest Segmentation…" at bounding box center [456, 280] width 913 height 560
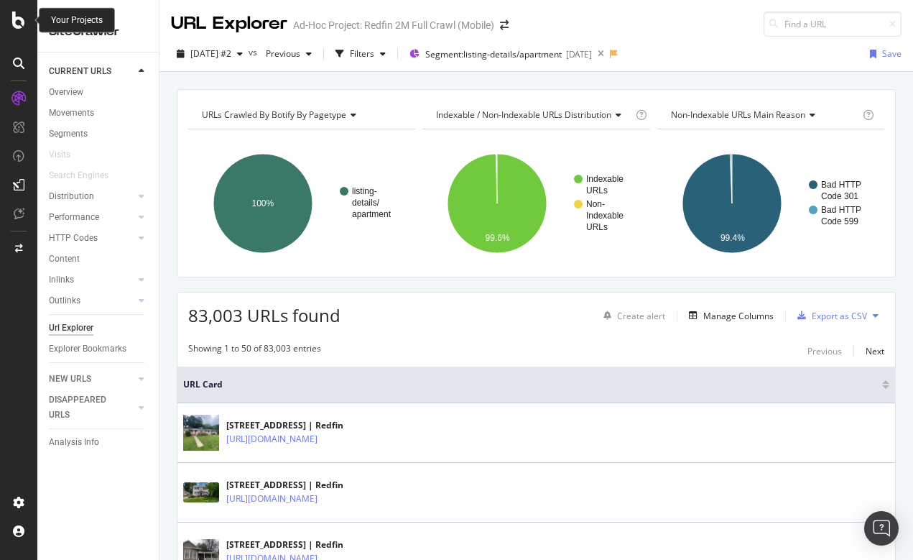
click at [23, 19] on icon at bounding box center [18, 19] width 13 height 17
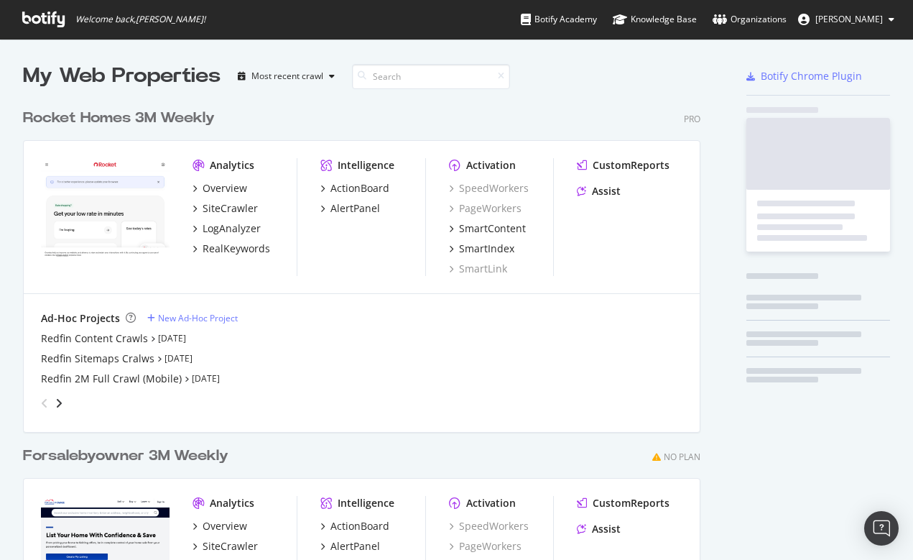
scroll to position [560, 913]
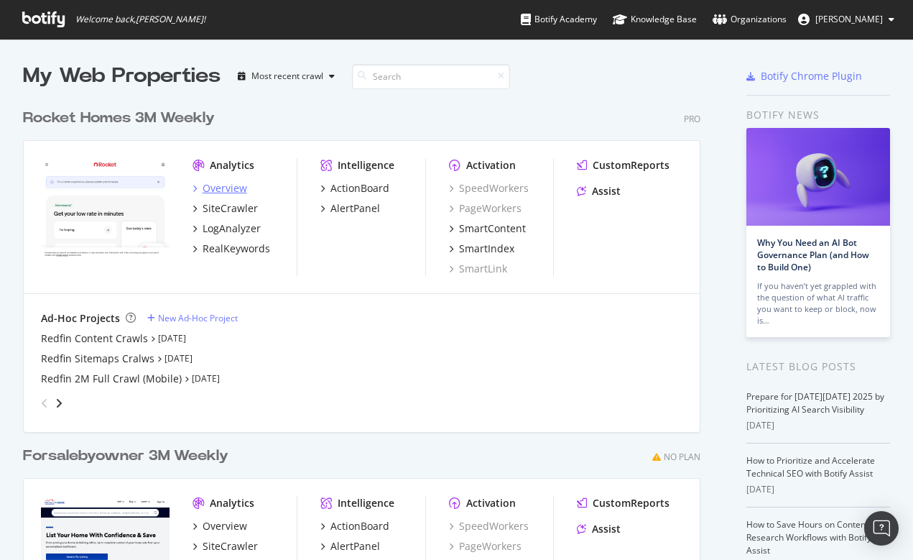
click at [227, 188] on div "Overview" at bounding box center [225, 188] width 45 height 14
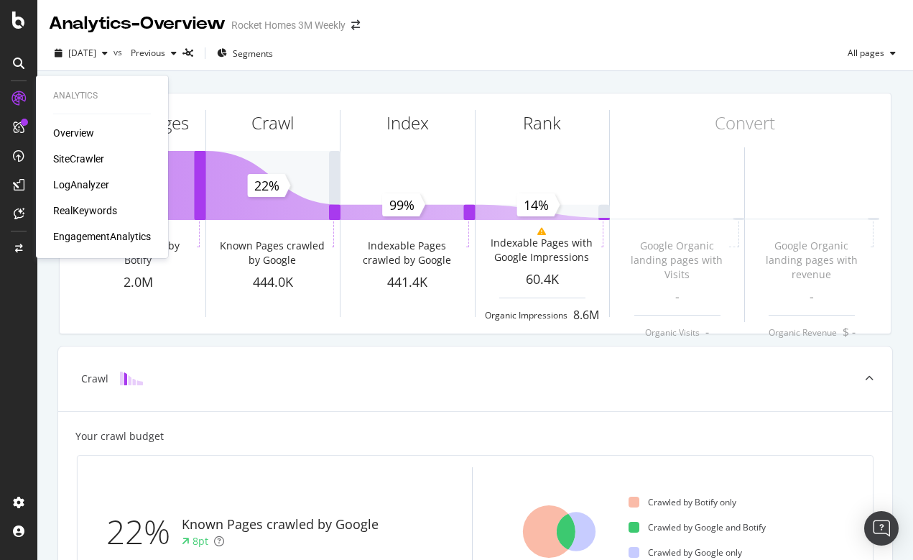
click at [66, 154] on div "SiteCrawler" at bounding box center [78, 159] width 51 height 14
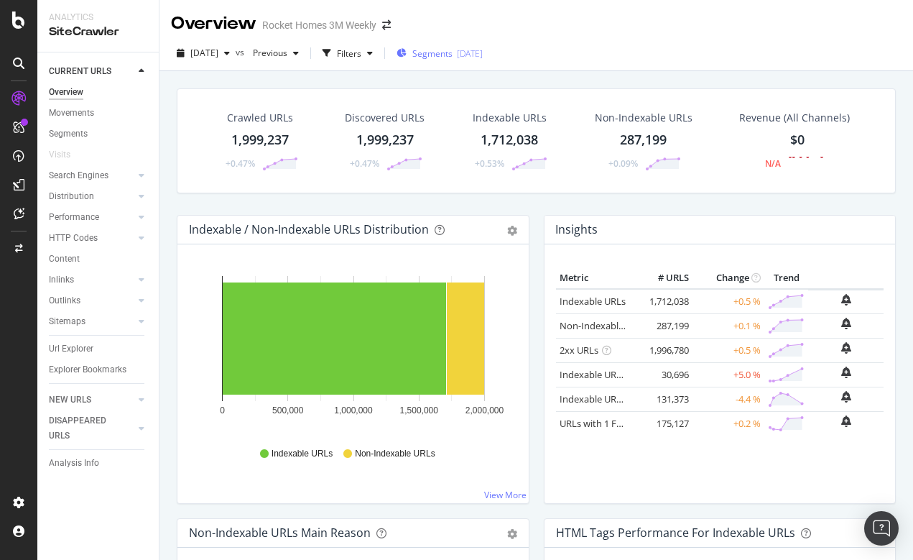
click at [429, 54] on div "Segments 2025-06-25" at bounding box center [440, 53] width 86 height 12
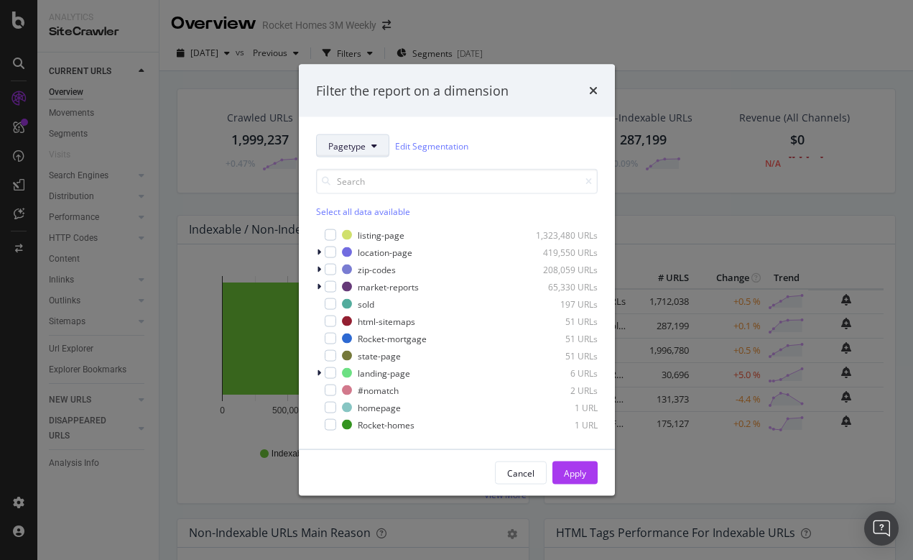
click at [364, 143] on span "Pagetype" at bounding box center [346, 145] width 37 height 12
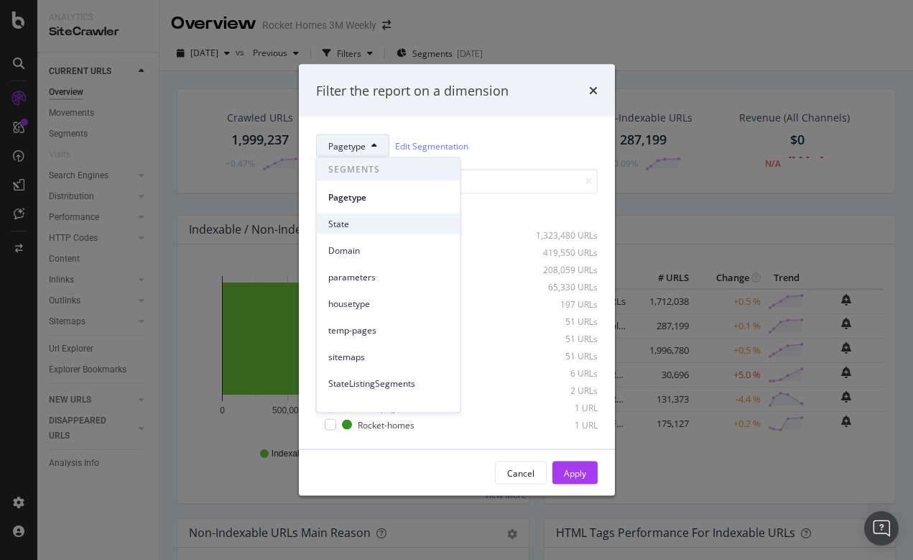
click at [332, 222] on span "State" at bounding box center [388, 223] width 121 height 13
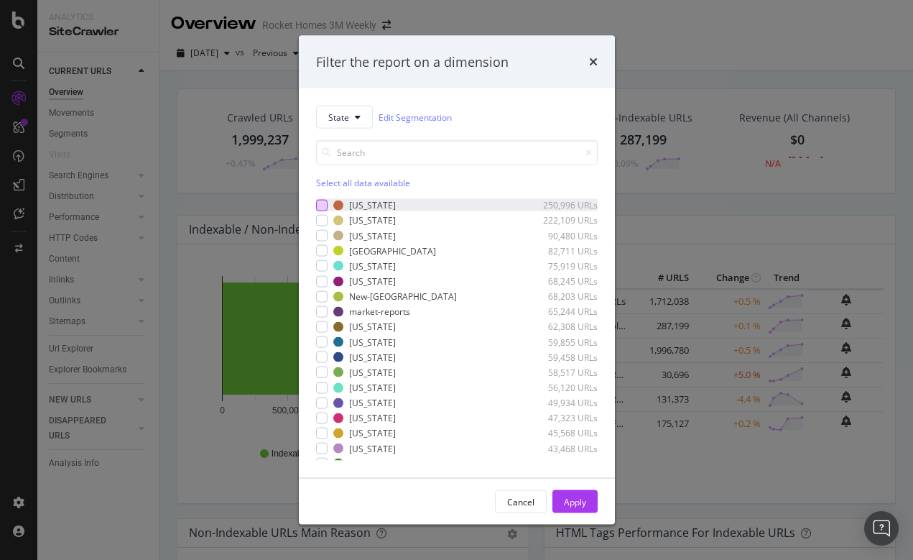
click at [325, 205] on div "modal" at bounding box center [321, 204] width 11 height 11
click at [583, 494] on div "Apply" at bounding box center [575, 502] width 22 height 22
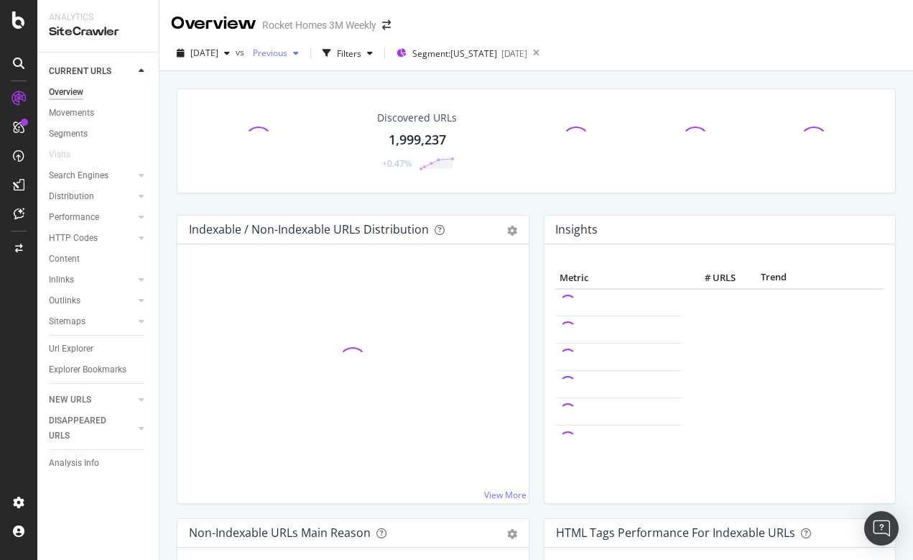
click at [305, 49] on div "button" at bounding box center [295, 53] width 17 height 9
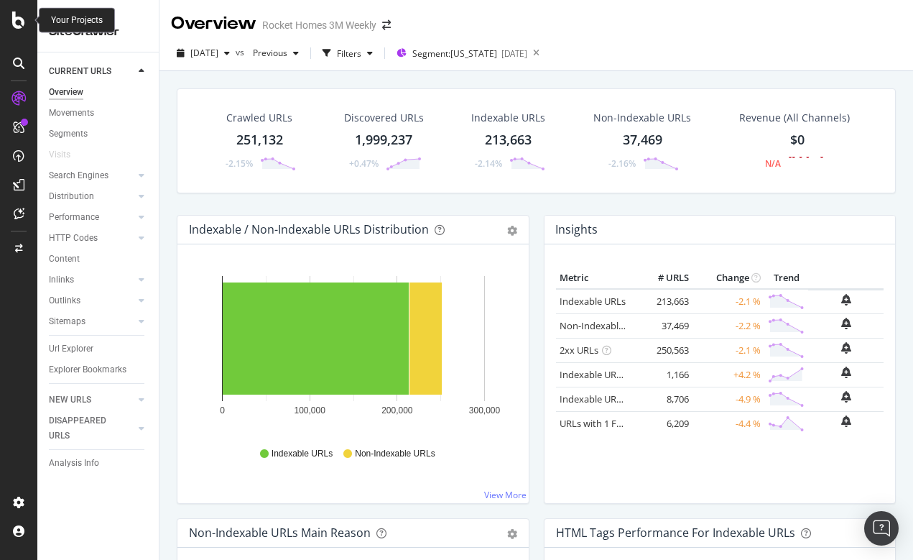
click at [19, 20] on icon at bounding box center [18, 19] width 13 height 17
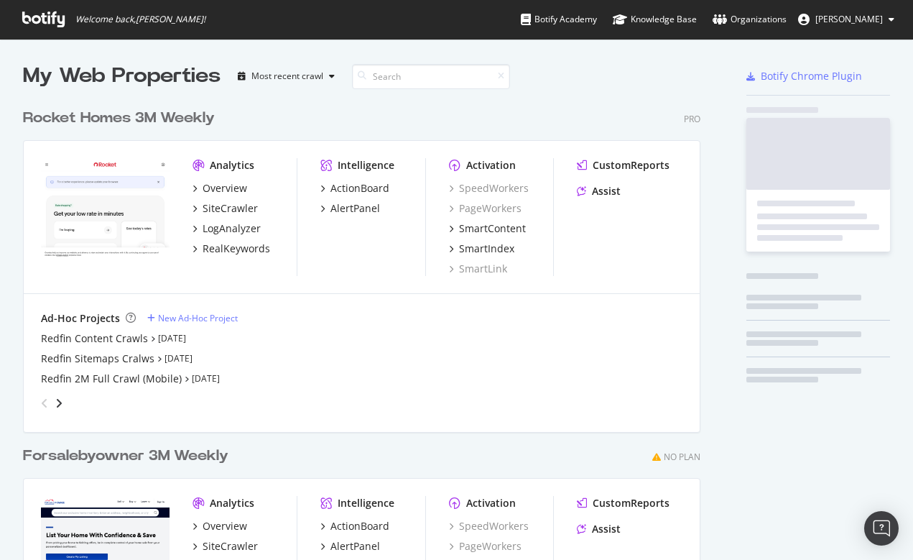
scroll to position [560, 913]
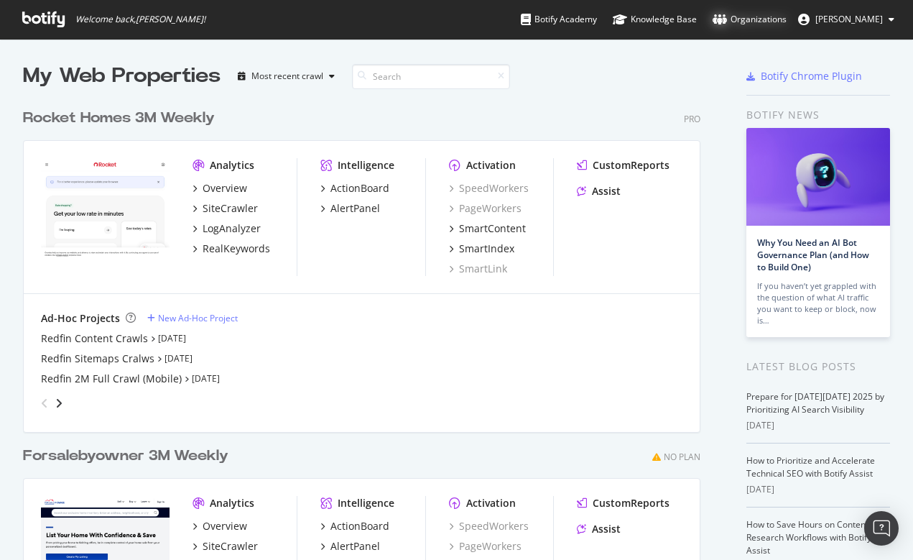
click at [770, 19] on div "Organizations" at bounding box center [750, 19] width 74 height 14
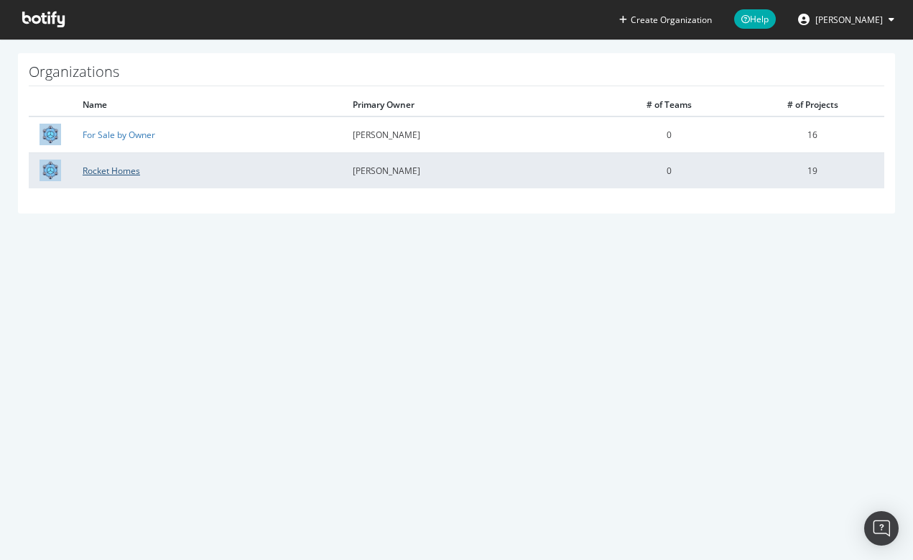
click at [103, 173] on link "Rocket Homes" at bounding box center [111, 171] width 57 height 12
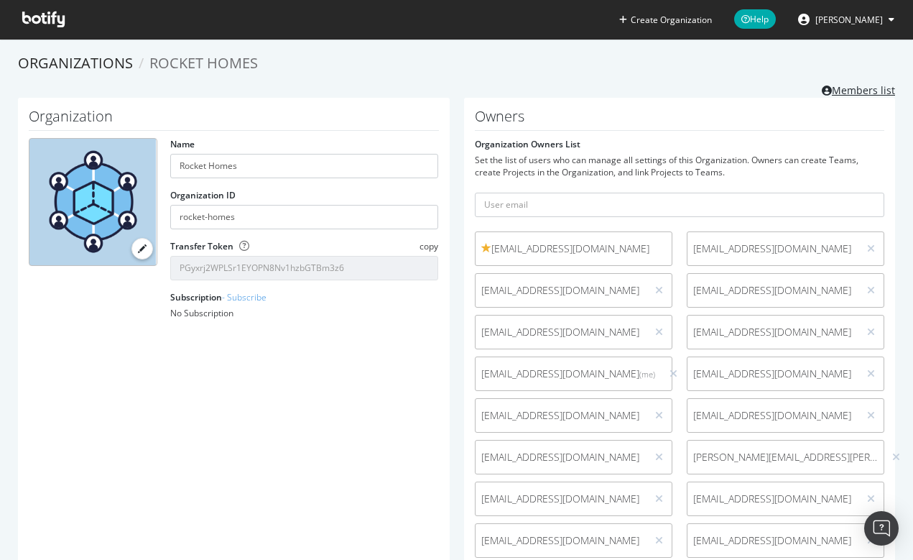
click at [867, 91] on link "Members list" at bounding box center [858, 89] width 73 height 18
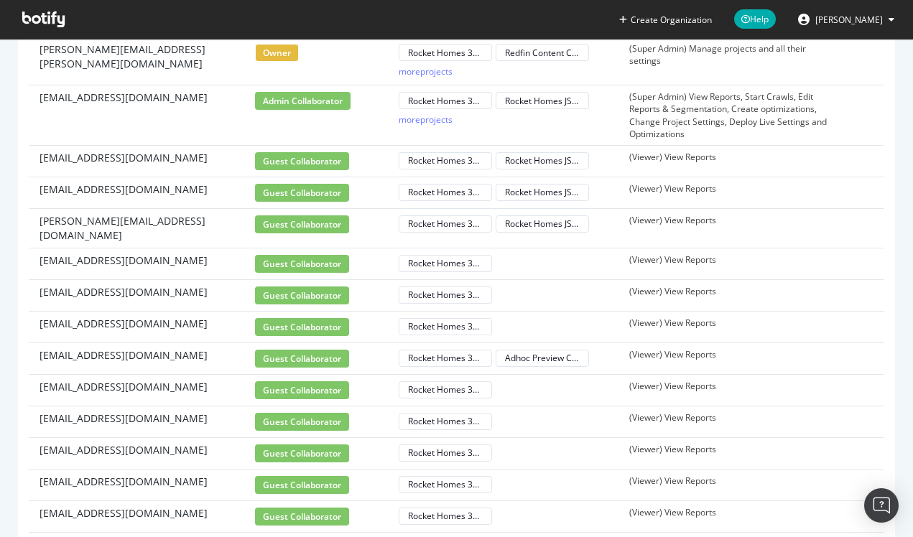
scroll to position [991, 0]
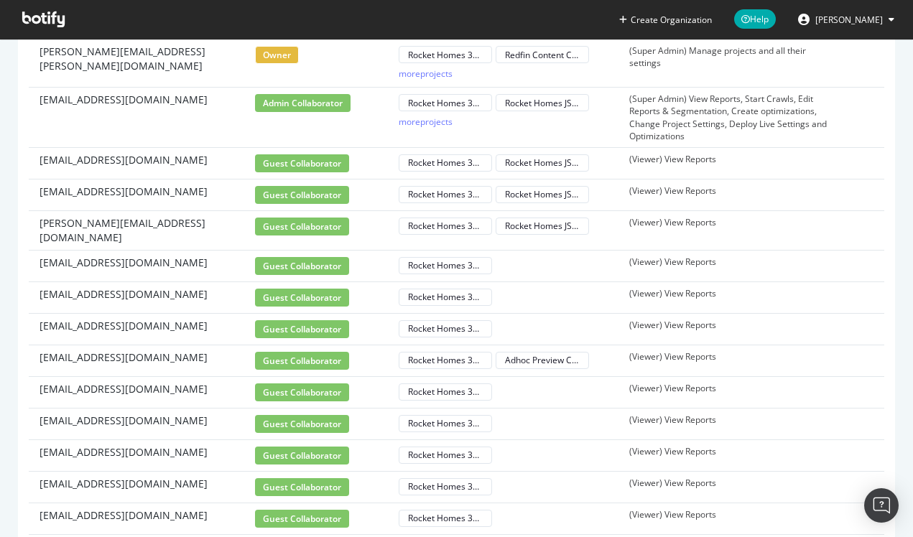
click at [40, 24] on icon at bounding box center [43, 19] width 42 height 16
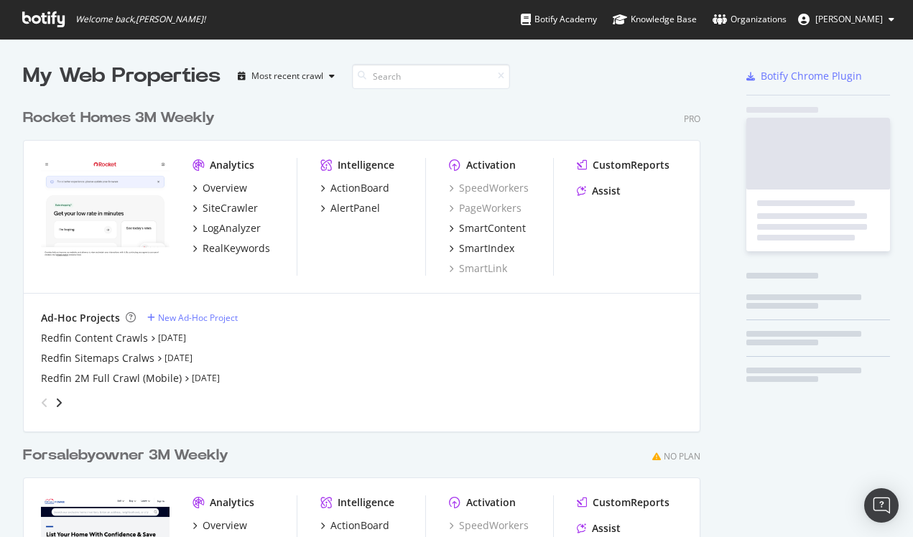
scroll to position [649, 689]
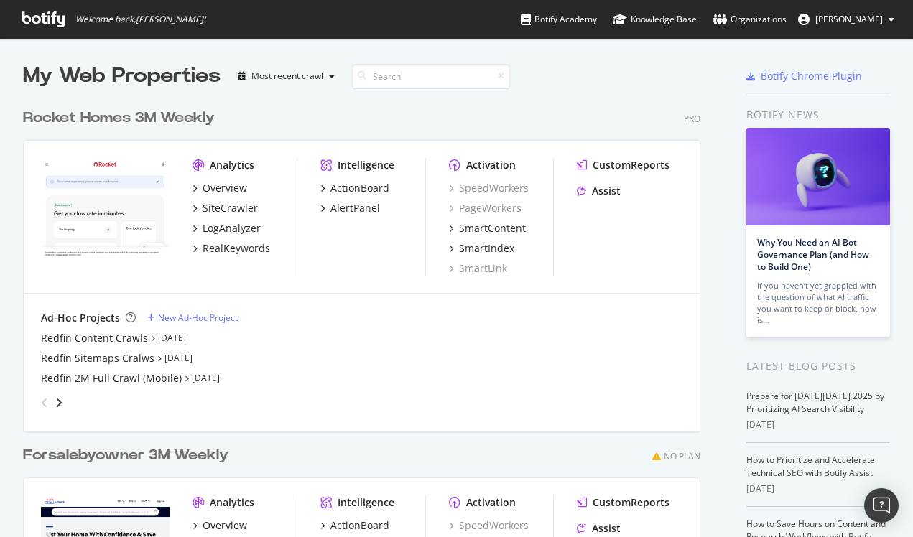
click at [876, 15] on span "[PERSON_NAME]" at bounding box center [849, 19] width 68 height 12
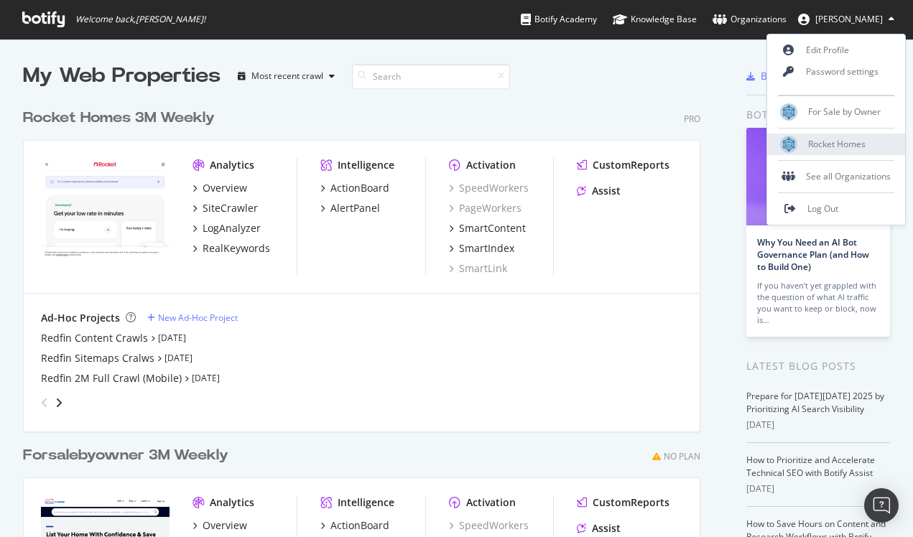
click at [832, 141] on span "Rocket Homes" at bounding box center [836, 144] width 57 height 12
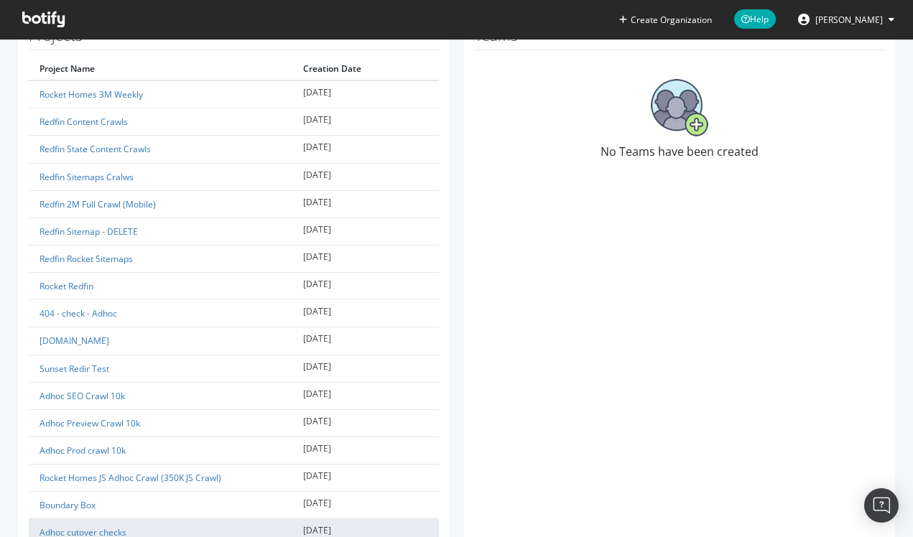
scroll to position [188, 0]
